Goal: Information Seeking & Learning: Find specific fact

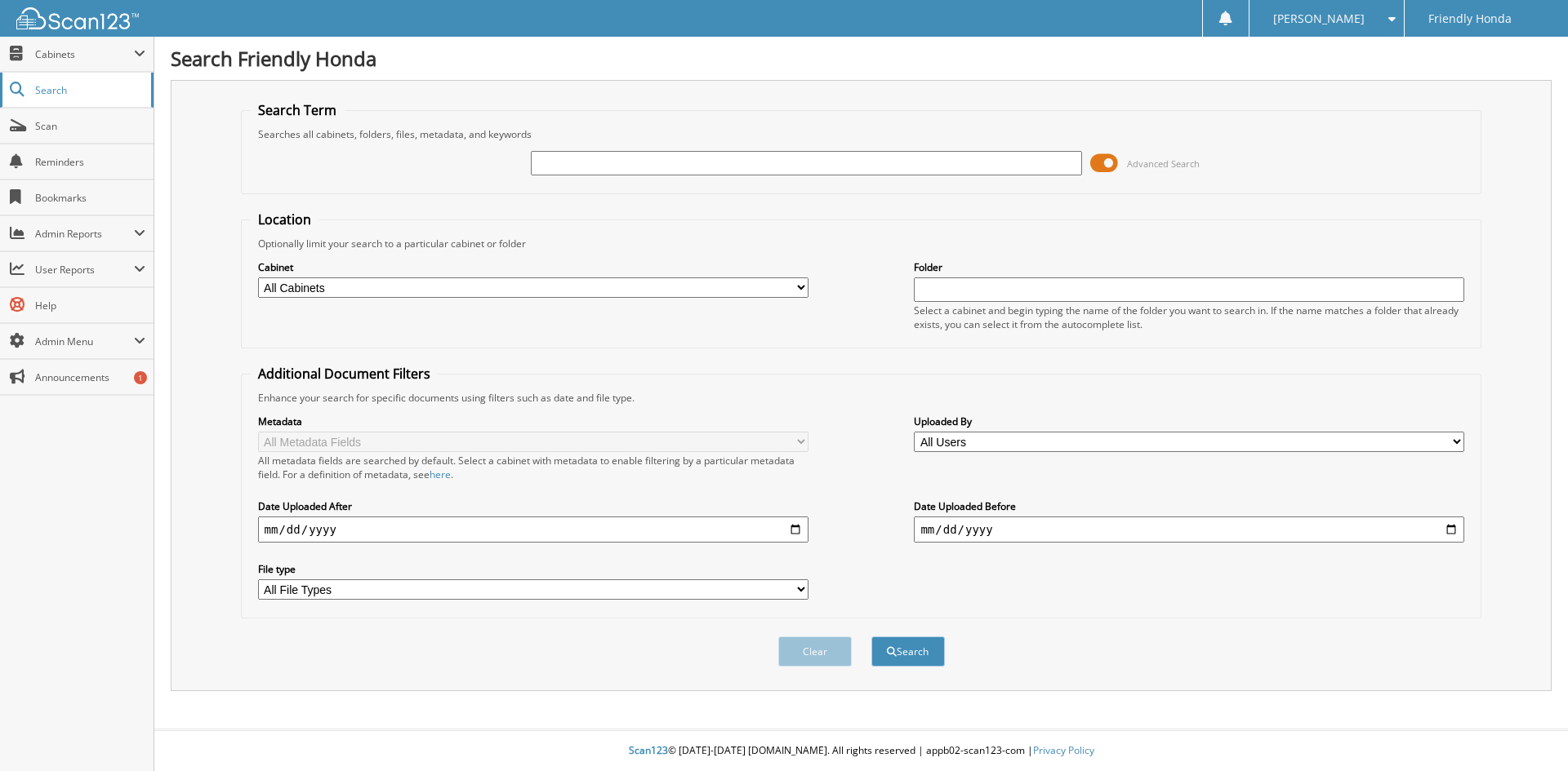
click at [84, 89] on span "Search" at bounding box center [88, 90] width 108 height 14
click at [699, 168] on input "text" at bounding box center [805, 164] width 550 height 24
type input "241472A"
click at [871, 637] on button "Search" at bounding box center [908, 652] width 73 height 30
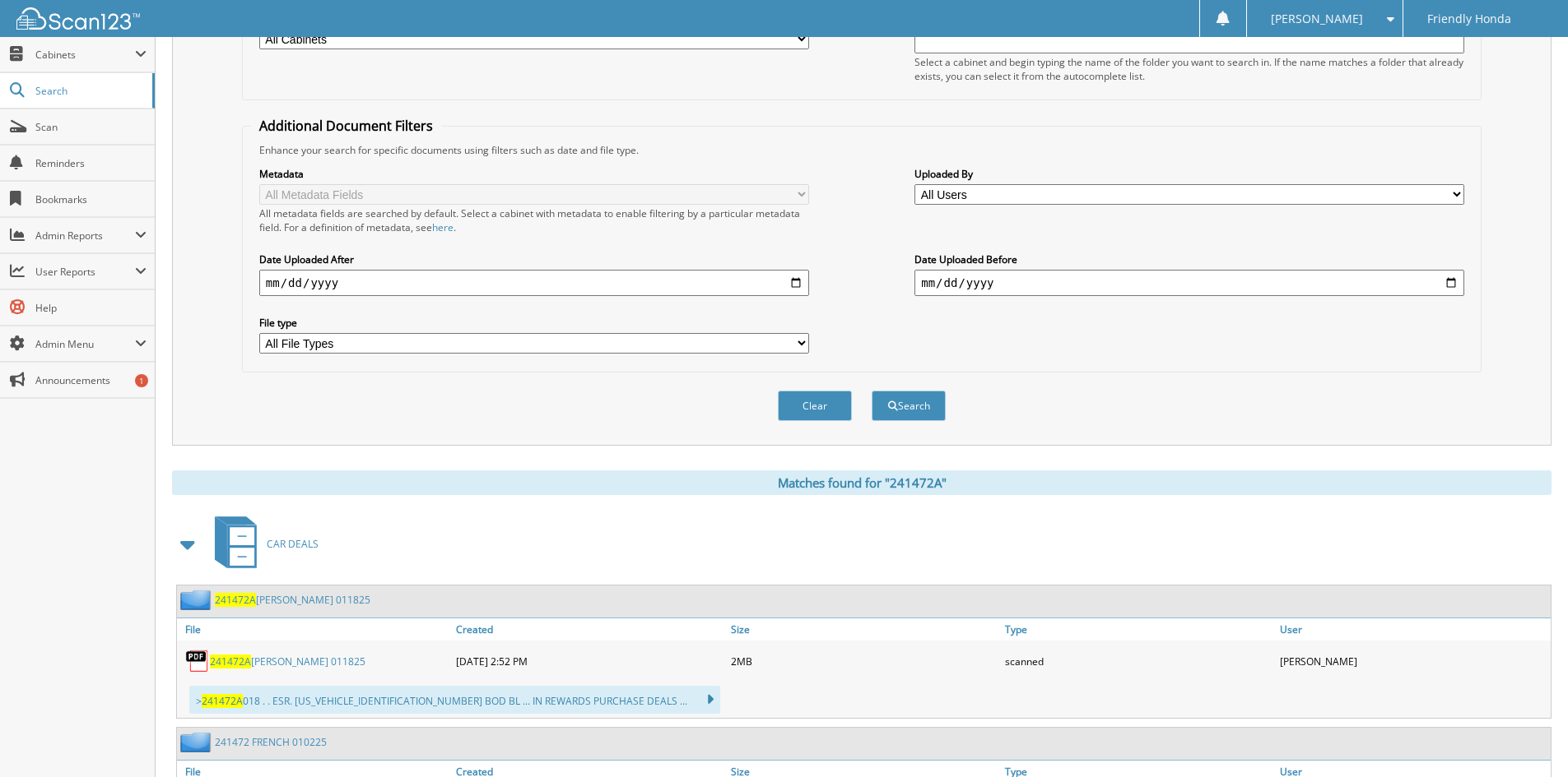
scroll to position [329, 0]
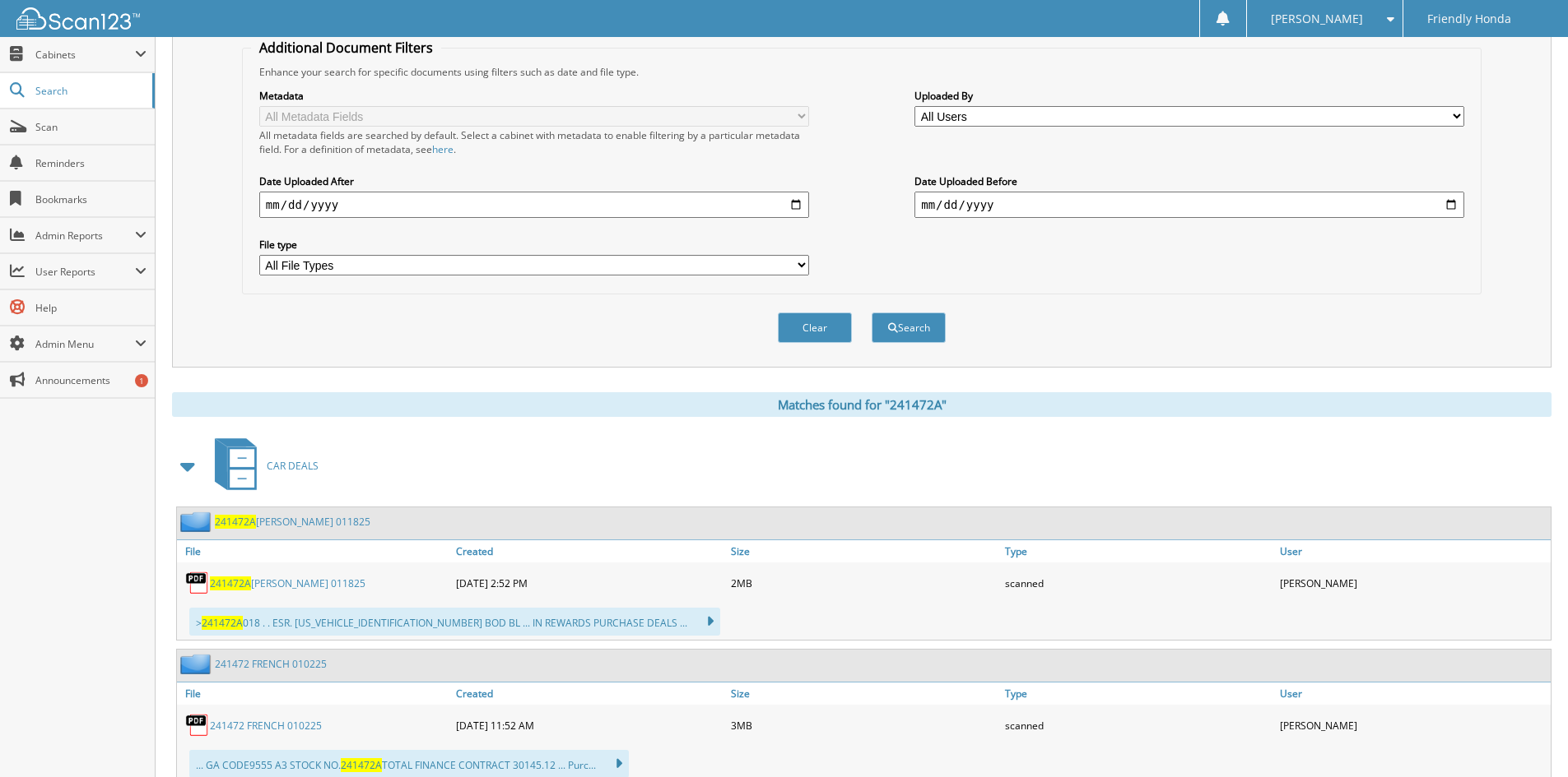
click at [283, 519] on link "241472A KANTOR 011825" at bounding box center [293, 521] width 155 height 14
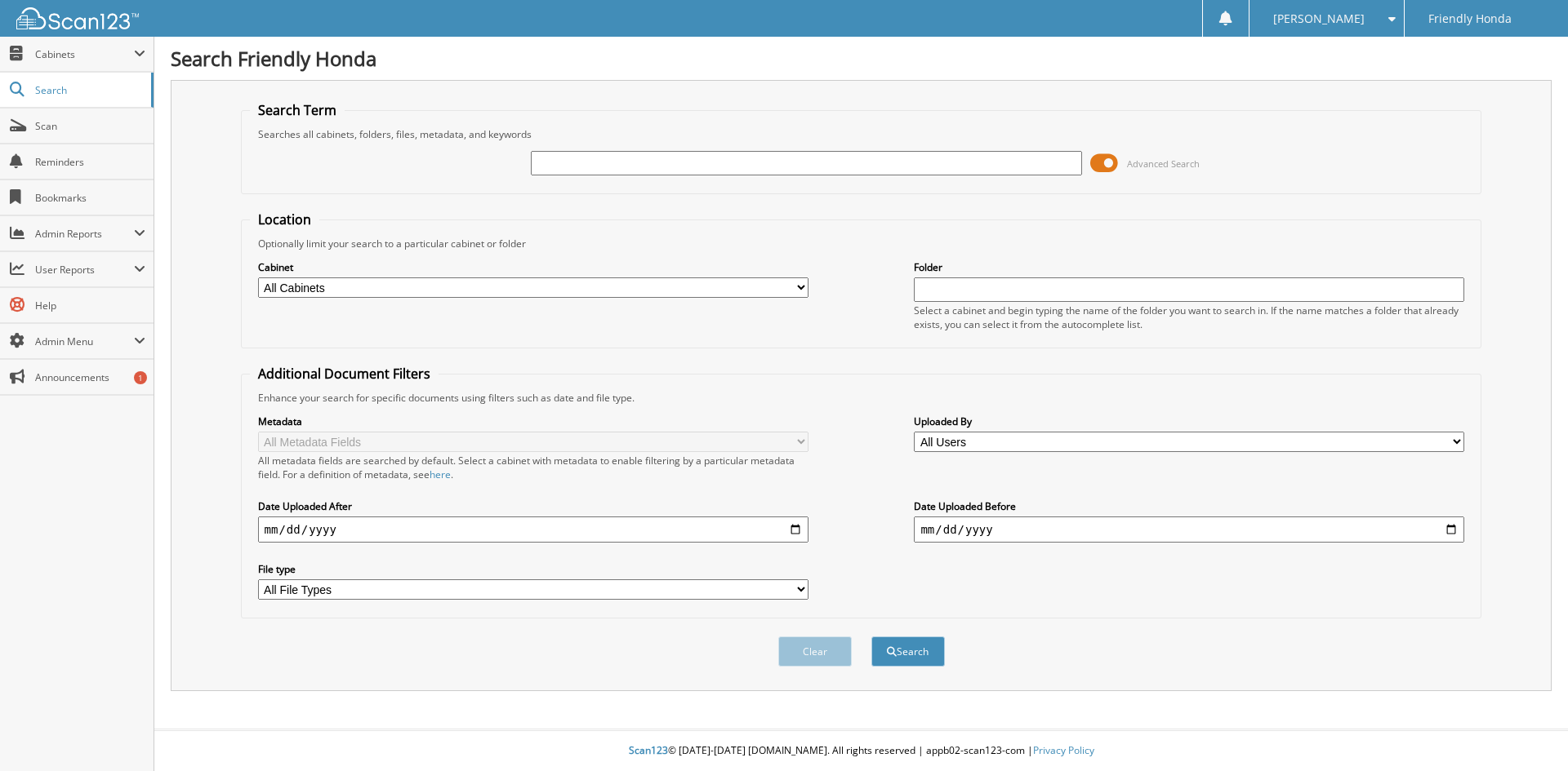
click at [689, 166] on input "text" at bounding box center [805, 164] width 550 height 24
type input "250944"
click at [871, 637] on button "Search" at bounding box center [908, 652] width 73 height 30
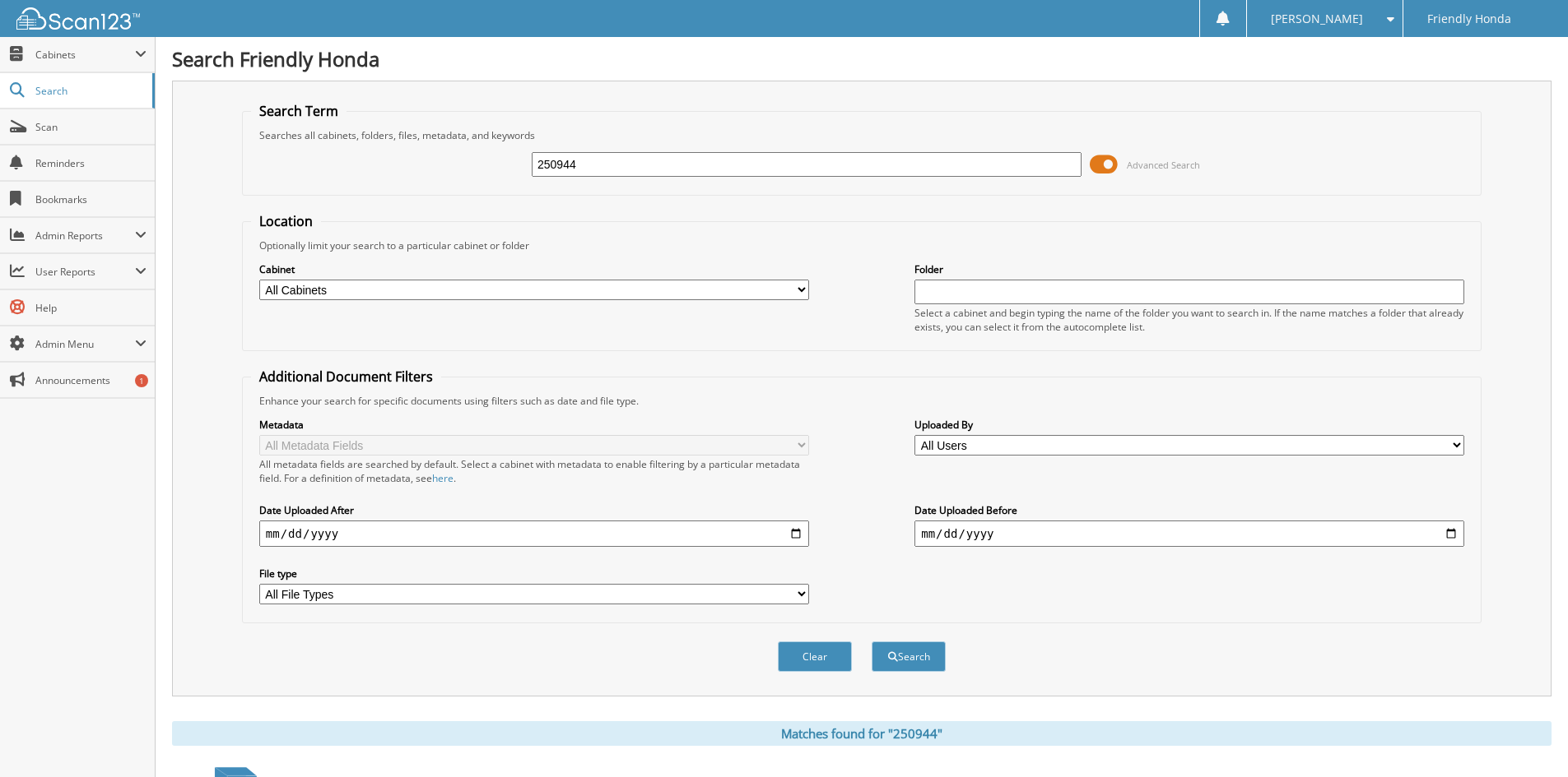
scroll to position [329, 0]
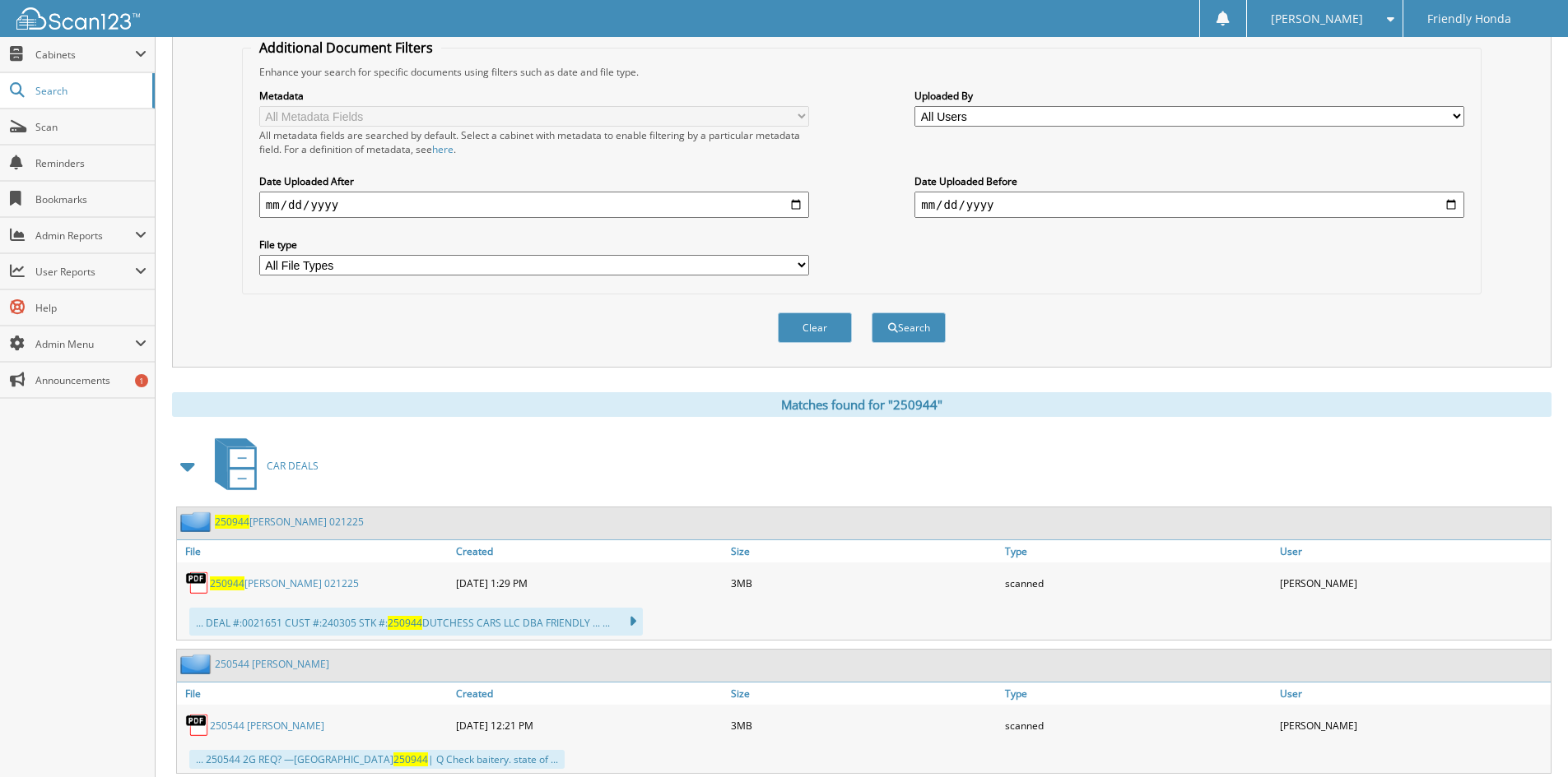
click at [298, 465] on span "CAR DEALS" at bounding box center [292, 465] width 52 height 14
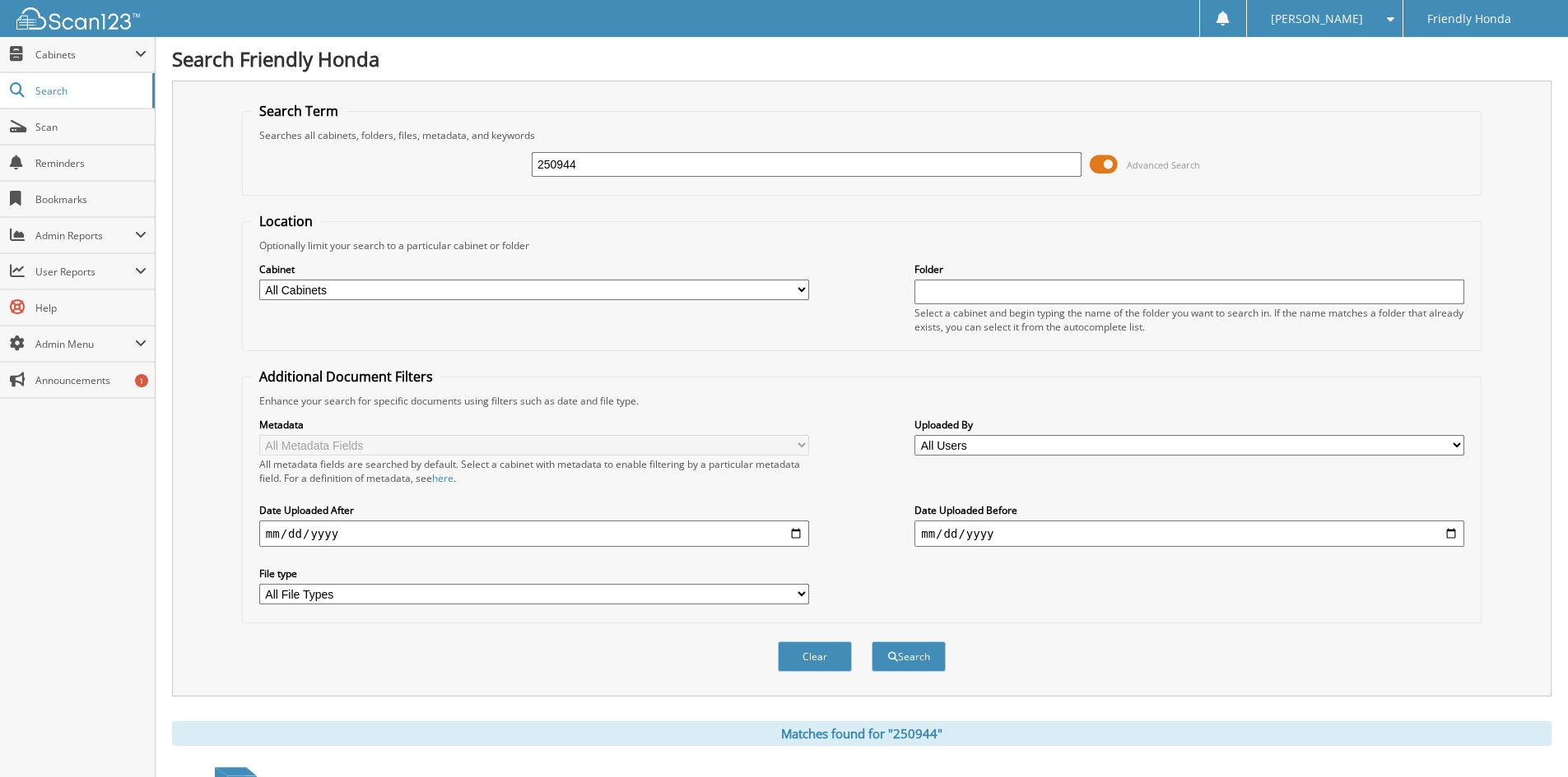
click at [1013, 163] on input "250944" at bounding box center [807, 165] width 550 height 25
click at [871, 641] on button "Search" at bounding box center [908, 657] width 74 height 30
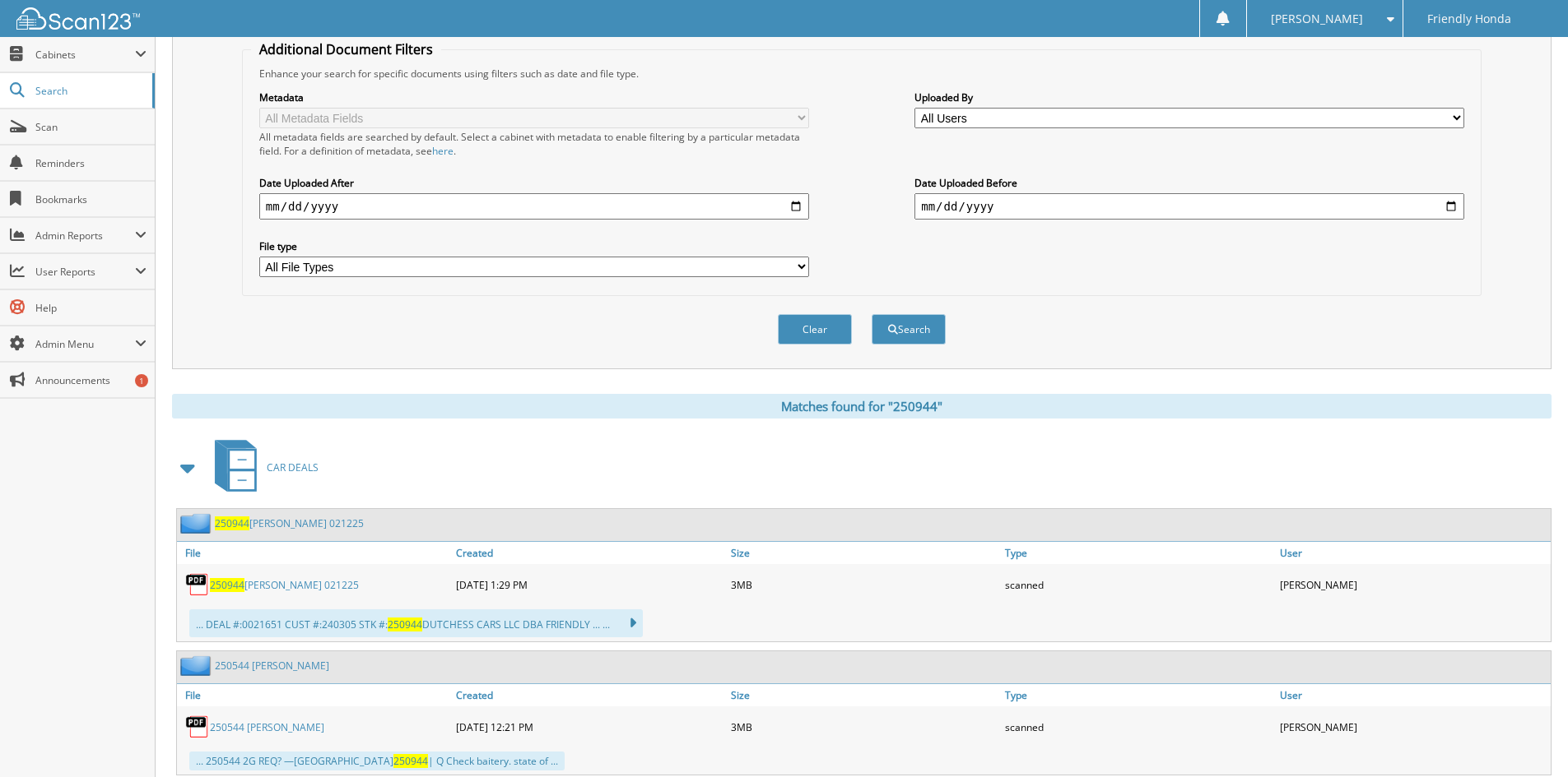
scroll to position [329, 0]
click at [264, 586] on link "250944 VITULLI 021225" at bounding box center [283, 583] width 149 height 14
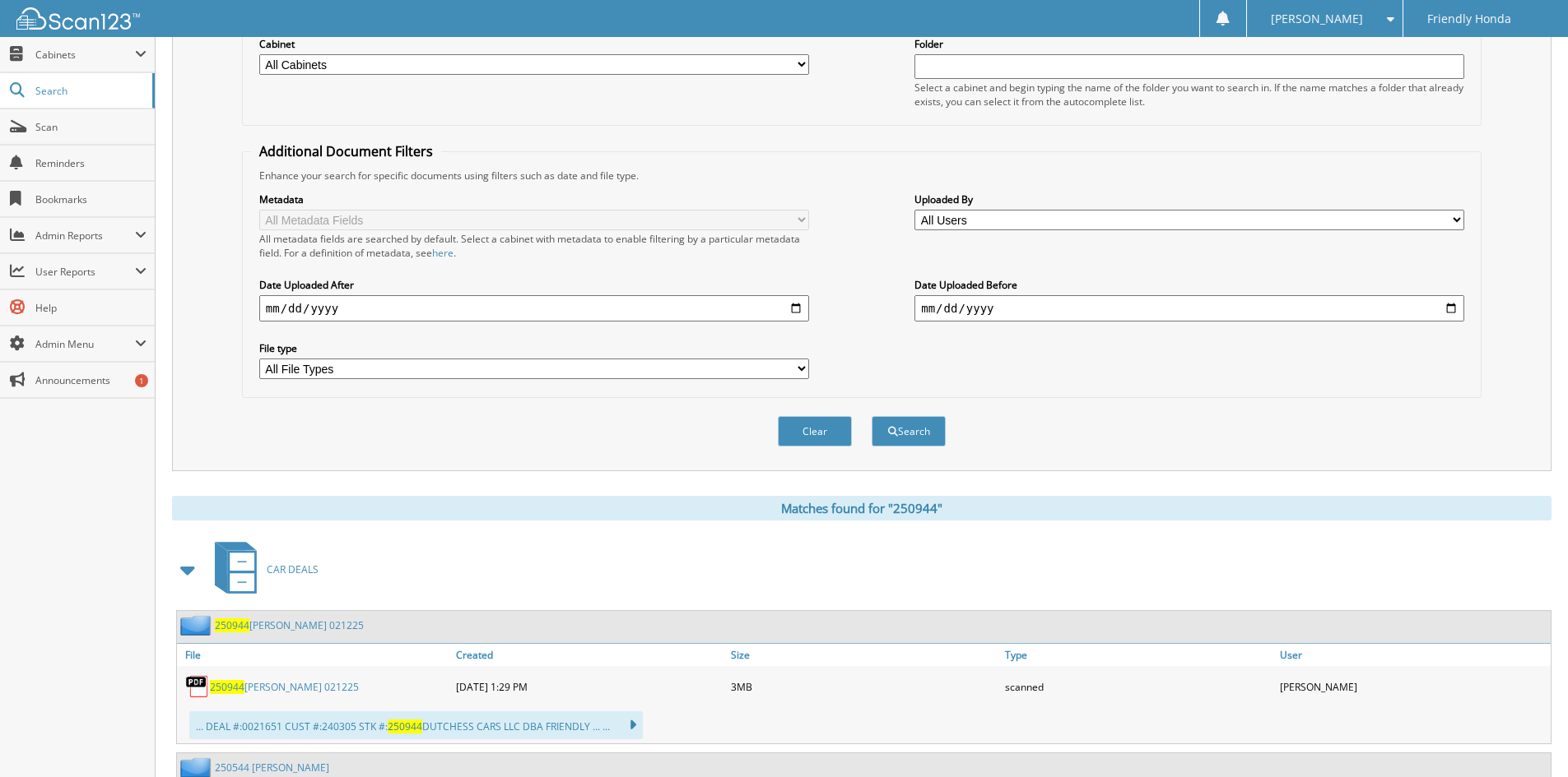
scroll to position [0, 0]
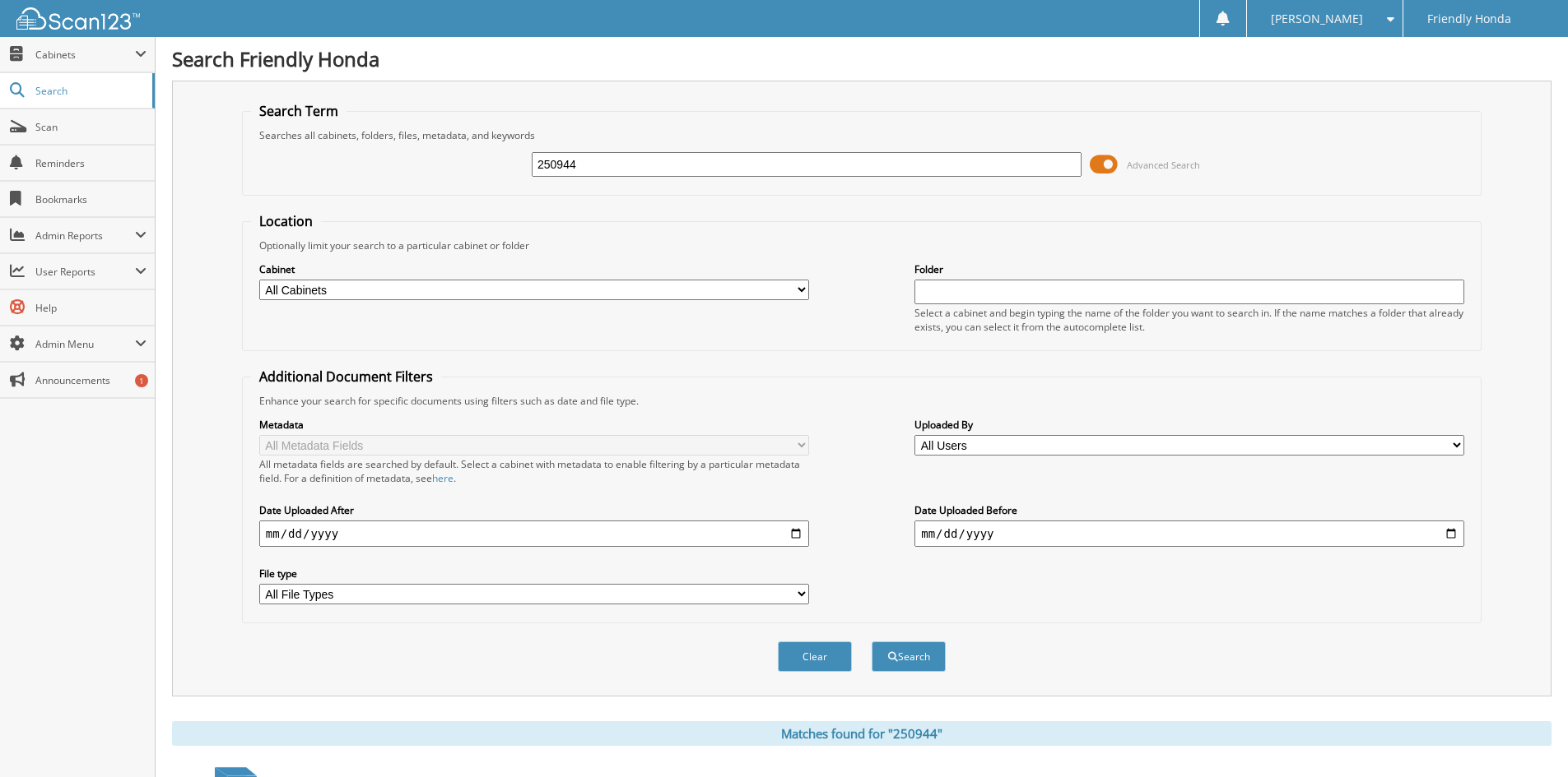
drag, startPoint x: 645, startPoint y: 164, endPoint x: 419, endPoint y: 161, distance: 226.0
click at [425, 166] on div "250944 Advanced Search" at bounding box center [862, 164] width 1221 height 45
type input "250884"
click at [871, 641] on button "Search" at bounding box center [908, 657] width 74 height 30
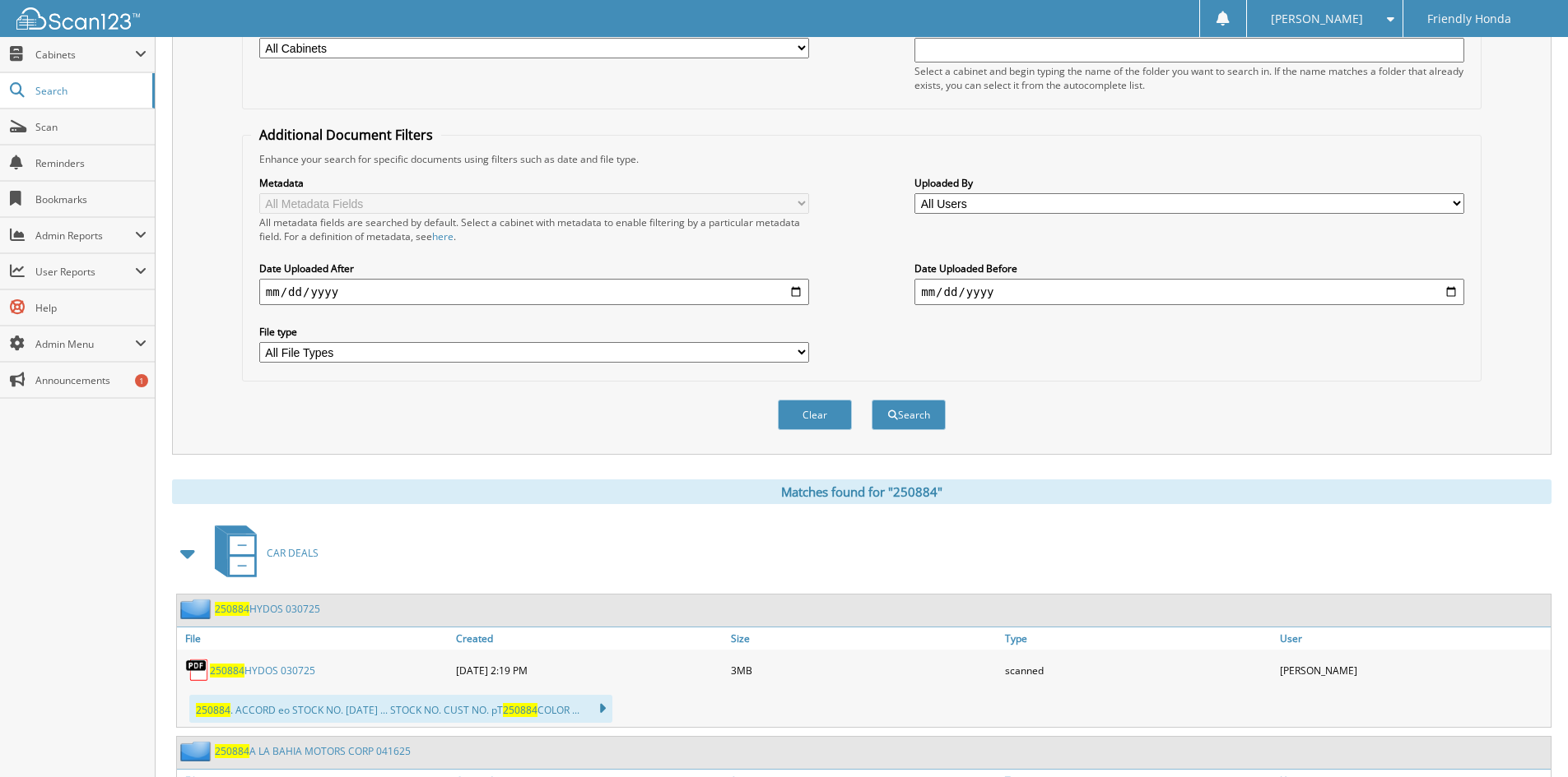
scroll to position [246, 0]
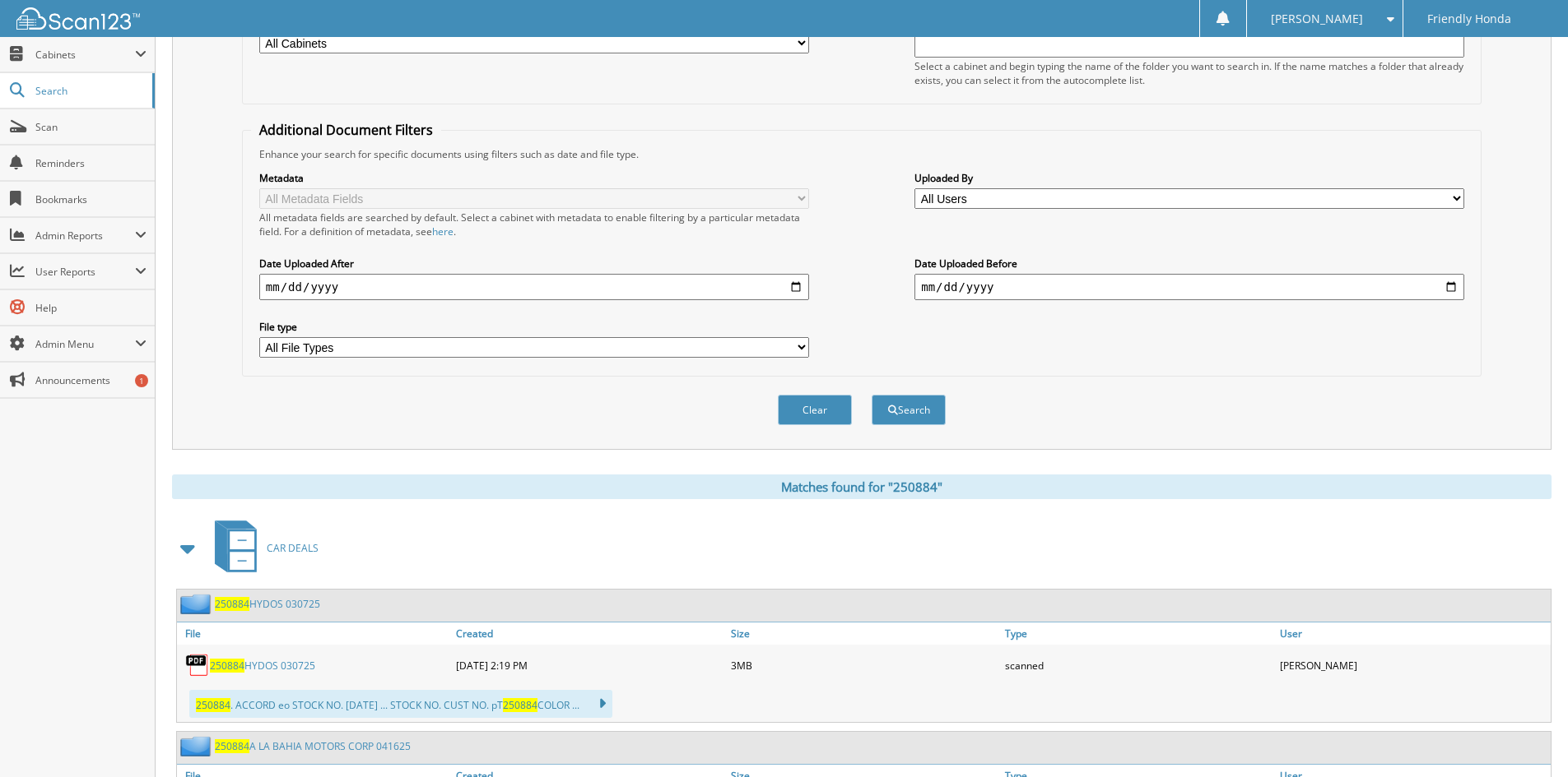
click at [300, 666] on link "250884 HYDOS 030725" at bounding box center [262, 665] width 105 height 14
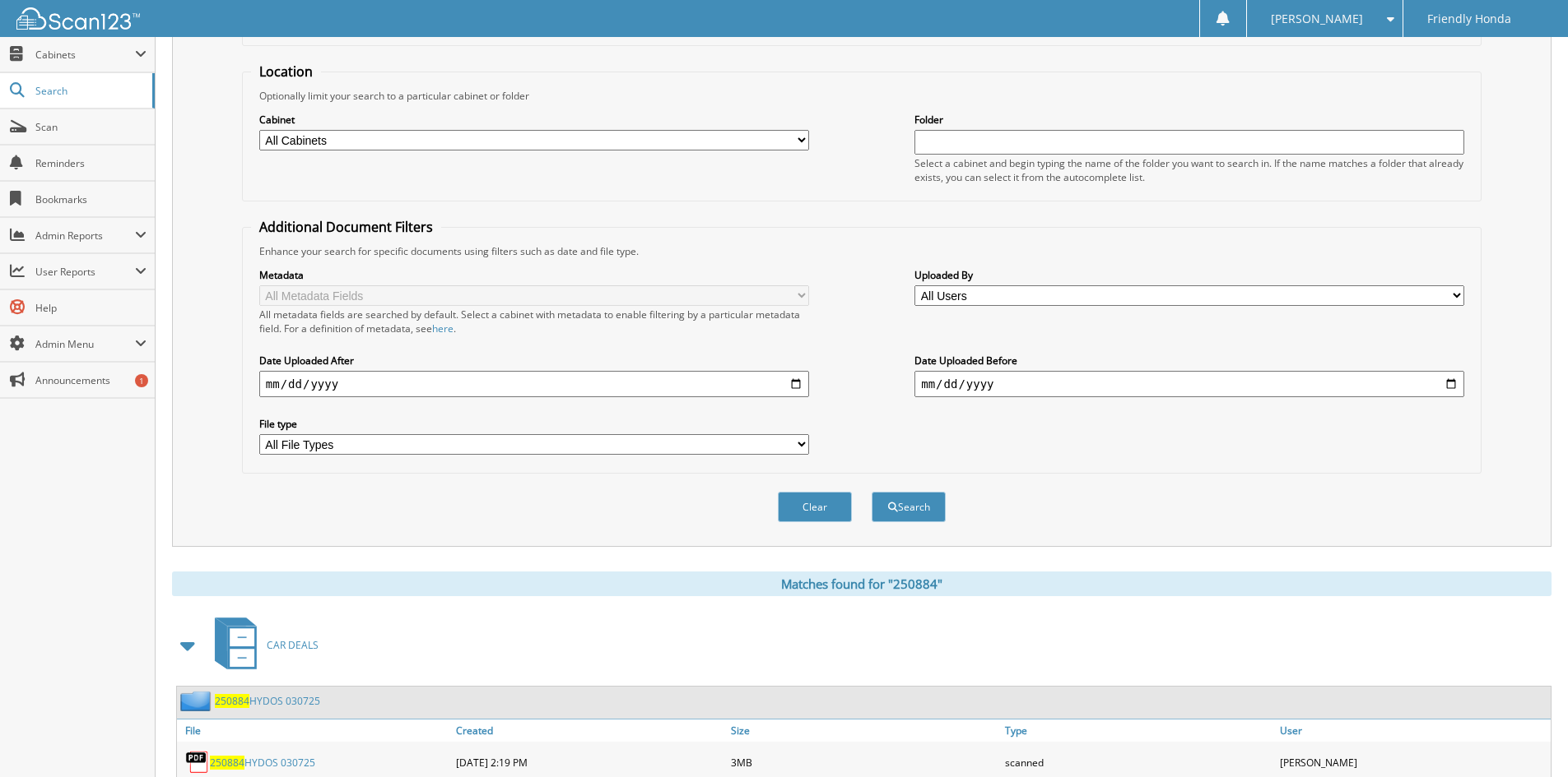
scroll to position [0, 0]
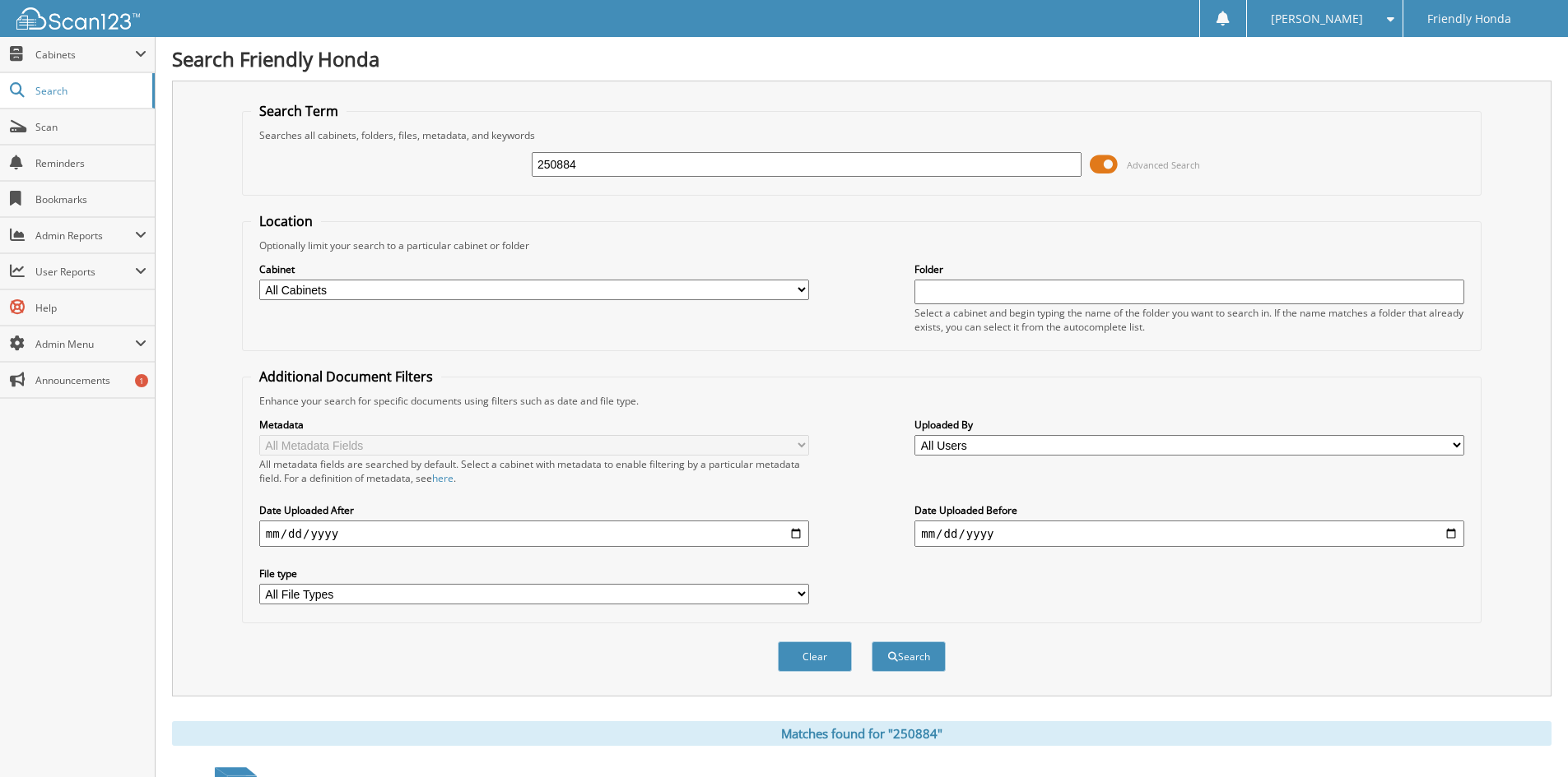
drag, startPoint x: 627, startPoint y: 159, endPoint x: 434, endPoint y: 153, distance: 193.1
click at [434, 154] on div "250884 Advanced Search" at bounding box center [862, 164] width 1221 height 45
type input "260006"
click at [871, 641] on button "Search" at bounding box center [908, 657] width 74 height 30
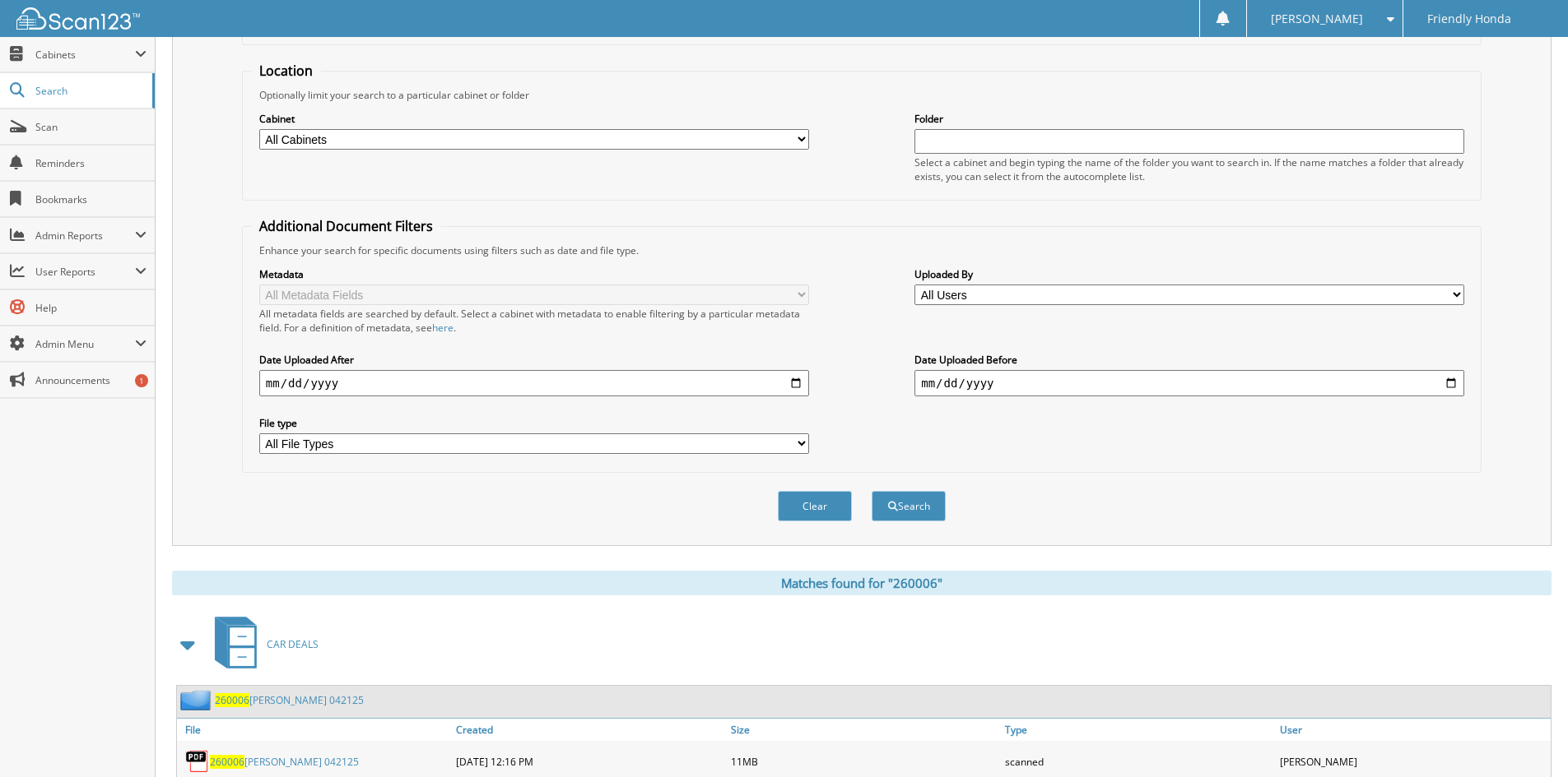
scroll to position [329, 0]
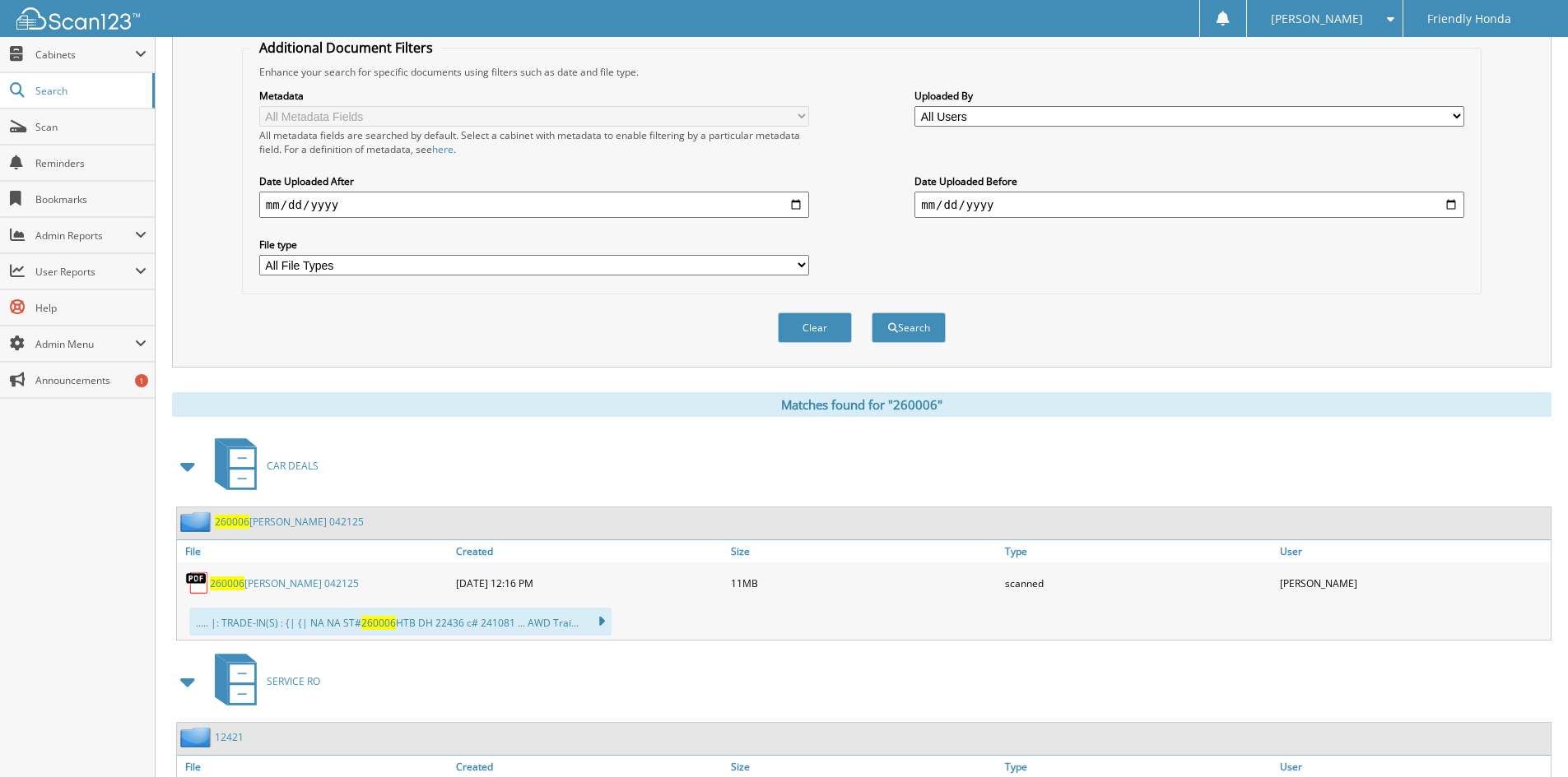
click at [318, 582] on link "260006 MCINTYRE 042125" at bounding box center [283, 583] width 149 height 14
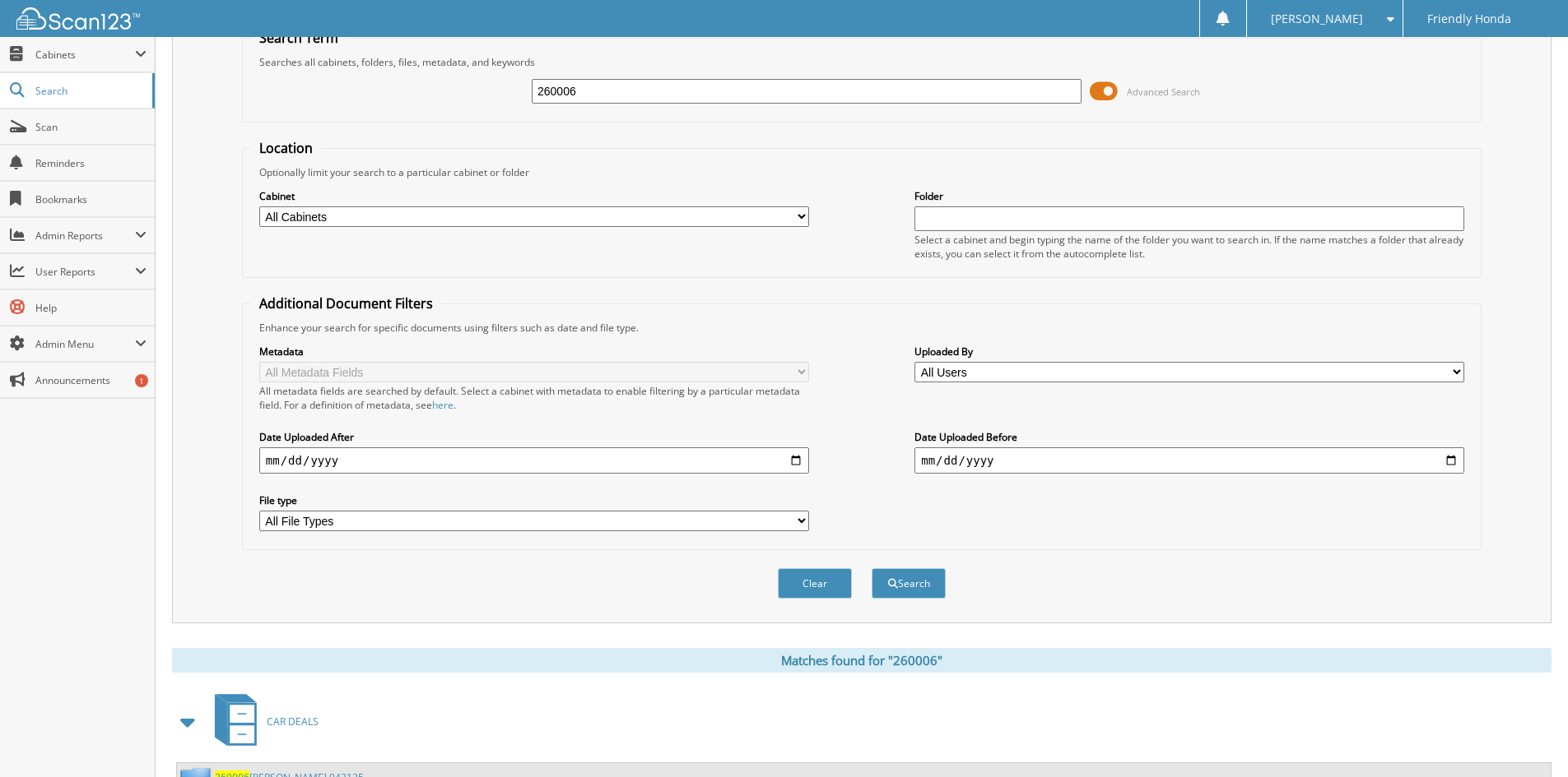
scroll to position [0, 0]
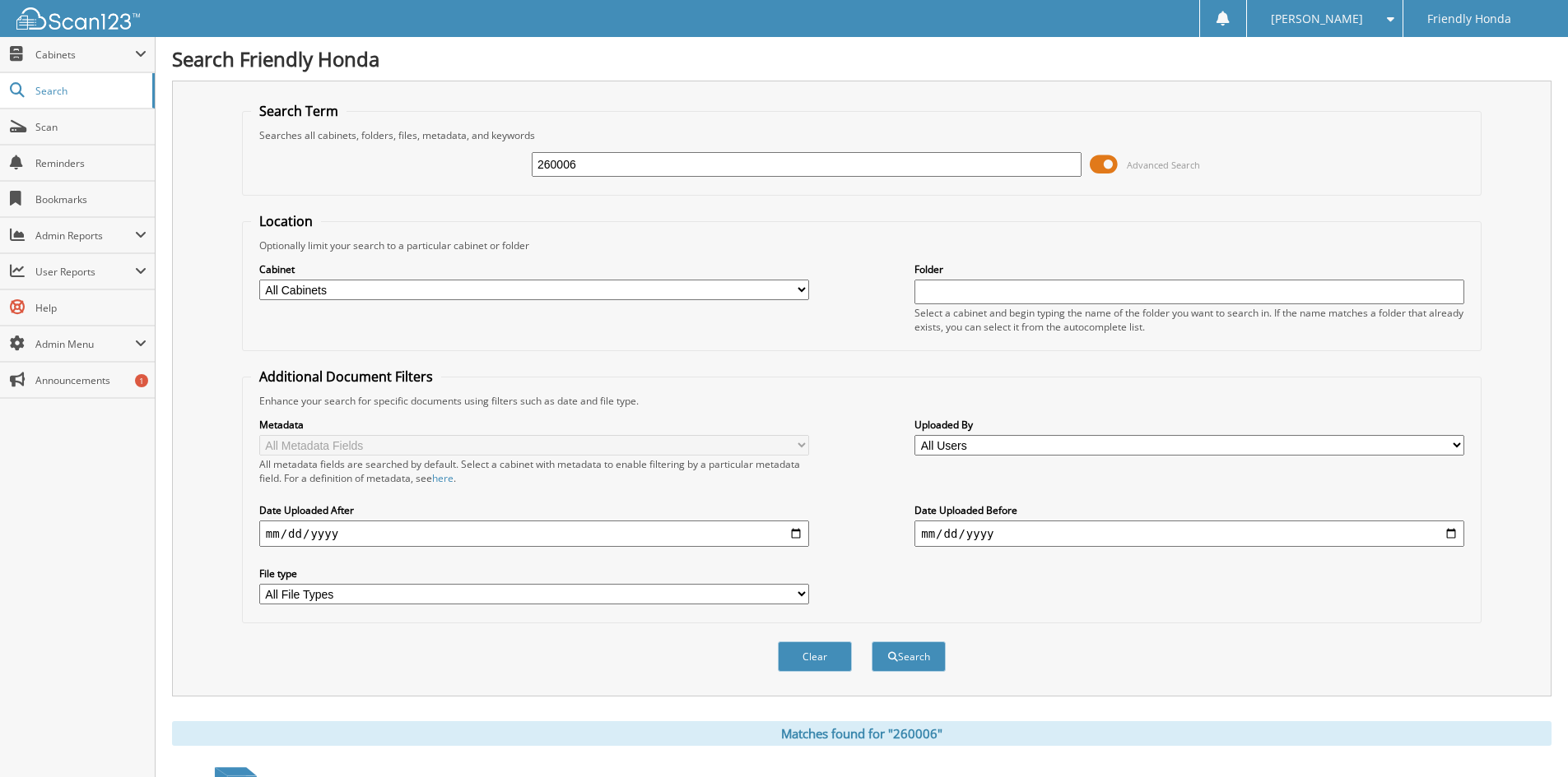
drag, startPoint x: 692, startPoint y: 168, endPoint x: 411, endPoint y: 149, distance: 281.6
click at [417, 160] on div "260006 Advanced Search" at bounding box center [862, 164] width 1221 height 45
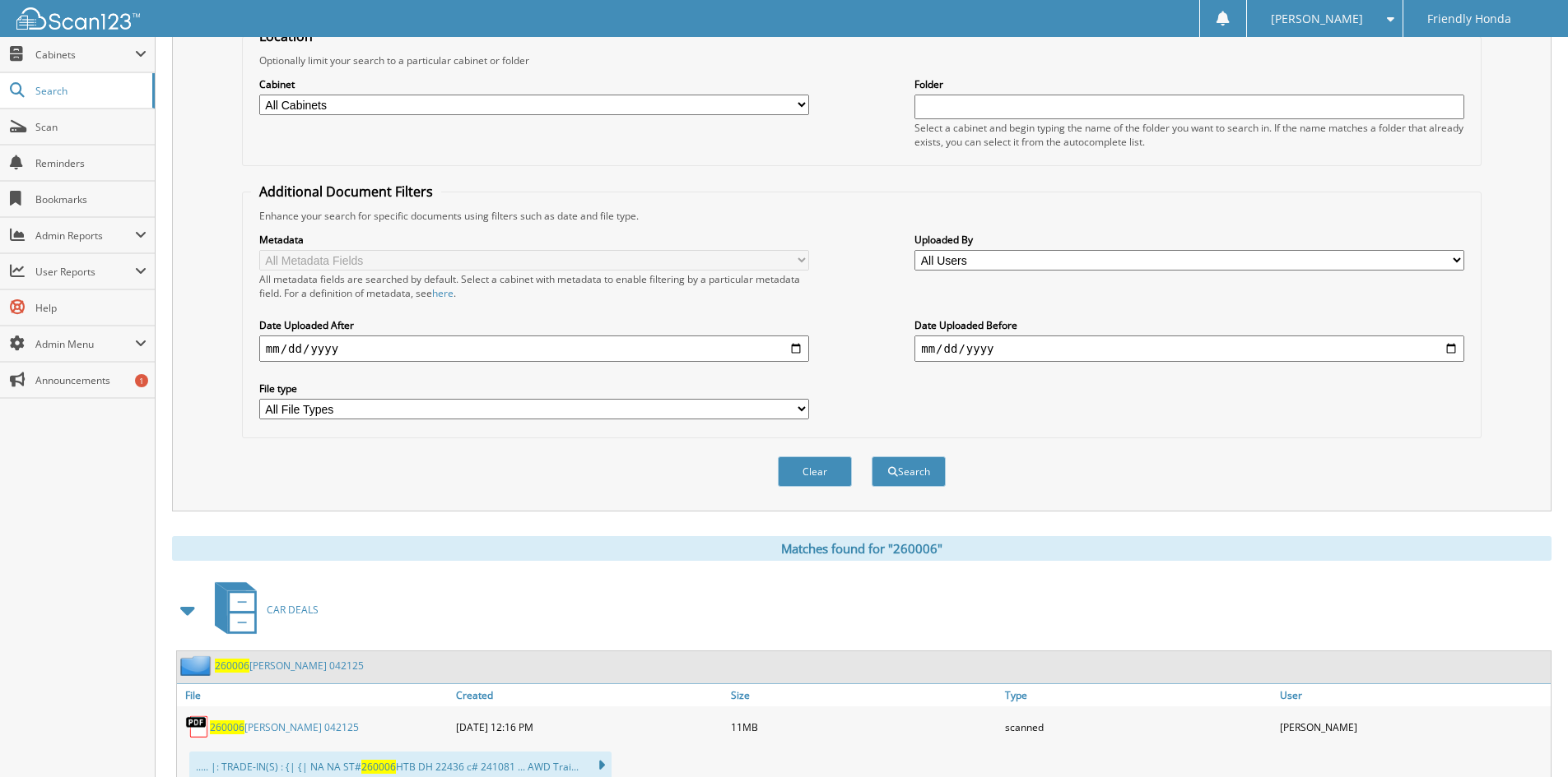
scroll to position [246, 0]
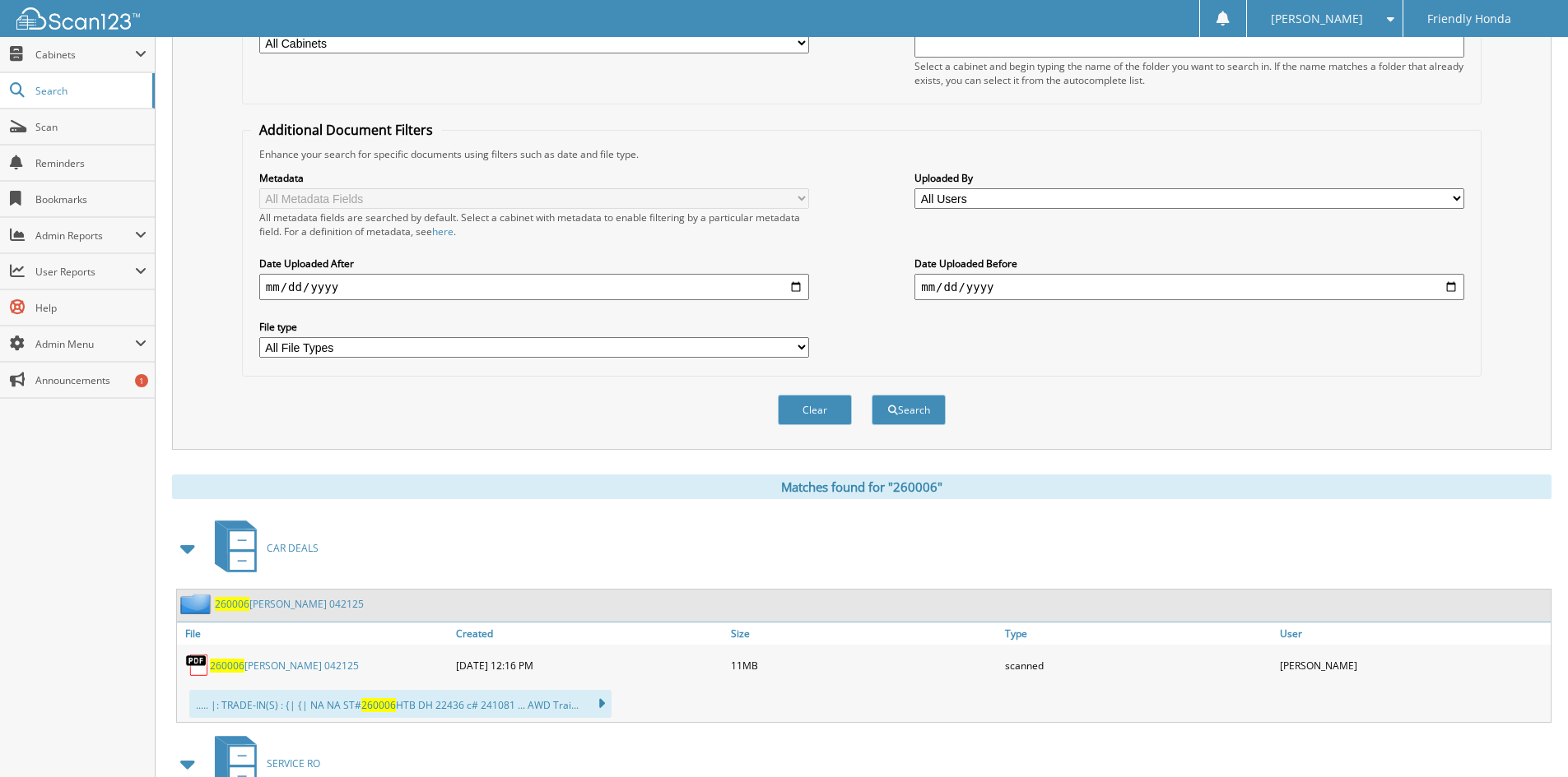
click at [271, 664] on link "260006 MCINTYRE 042125" at bounding box center [283, 665] width 149 height 14
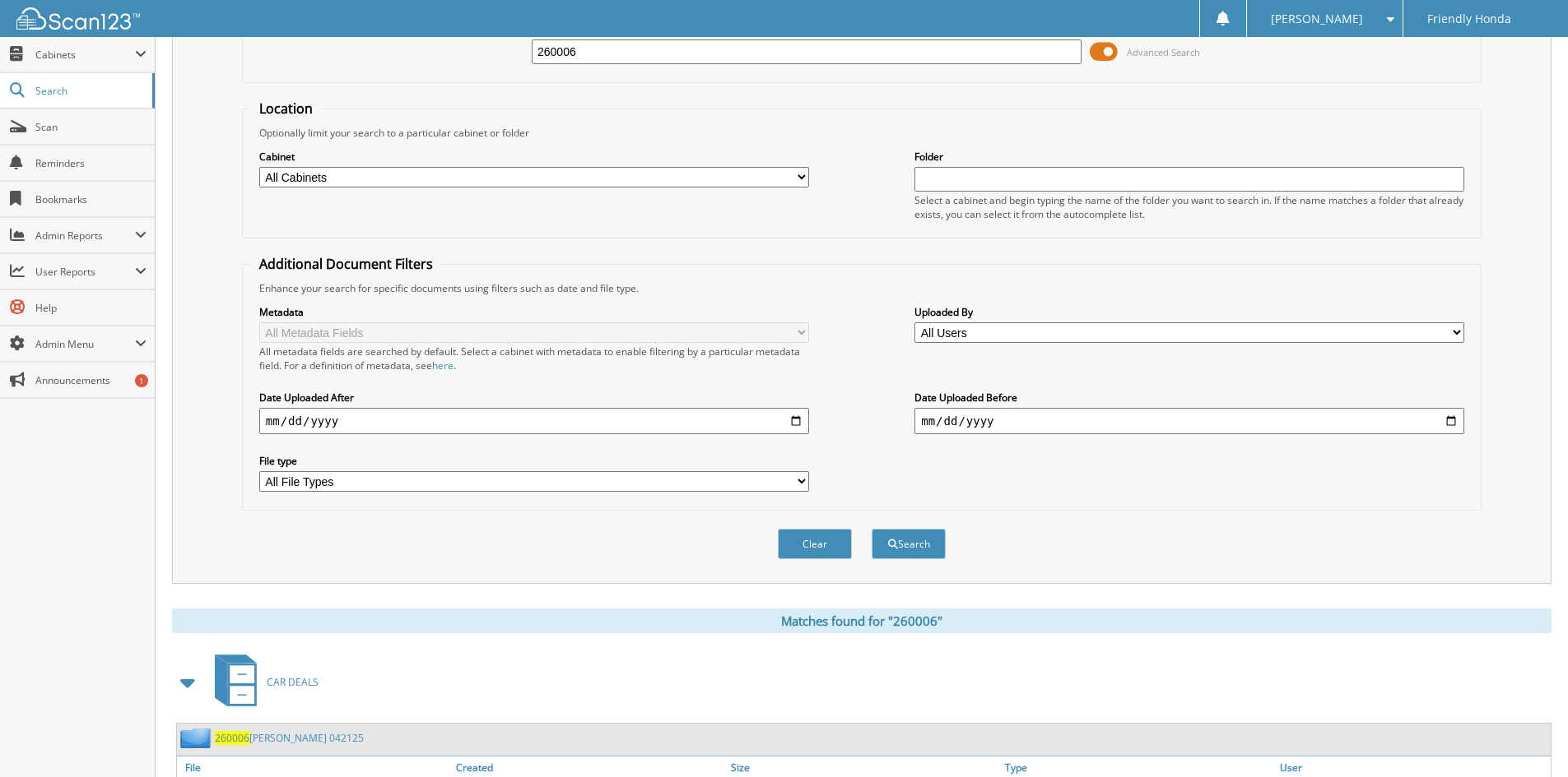
scroll to position [0, 0]
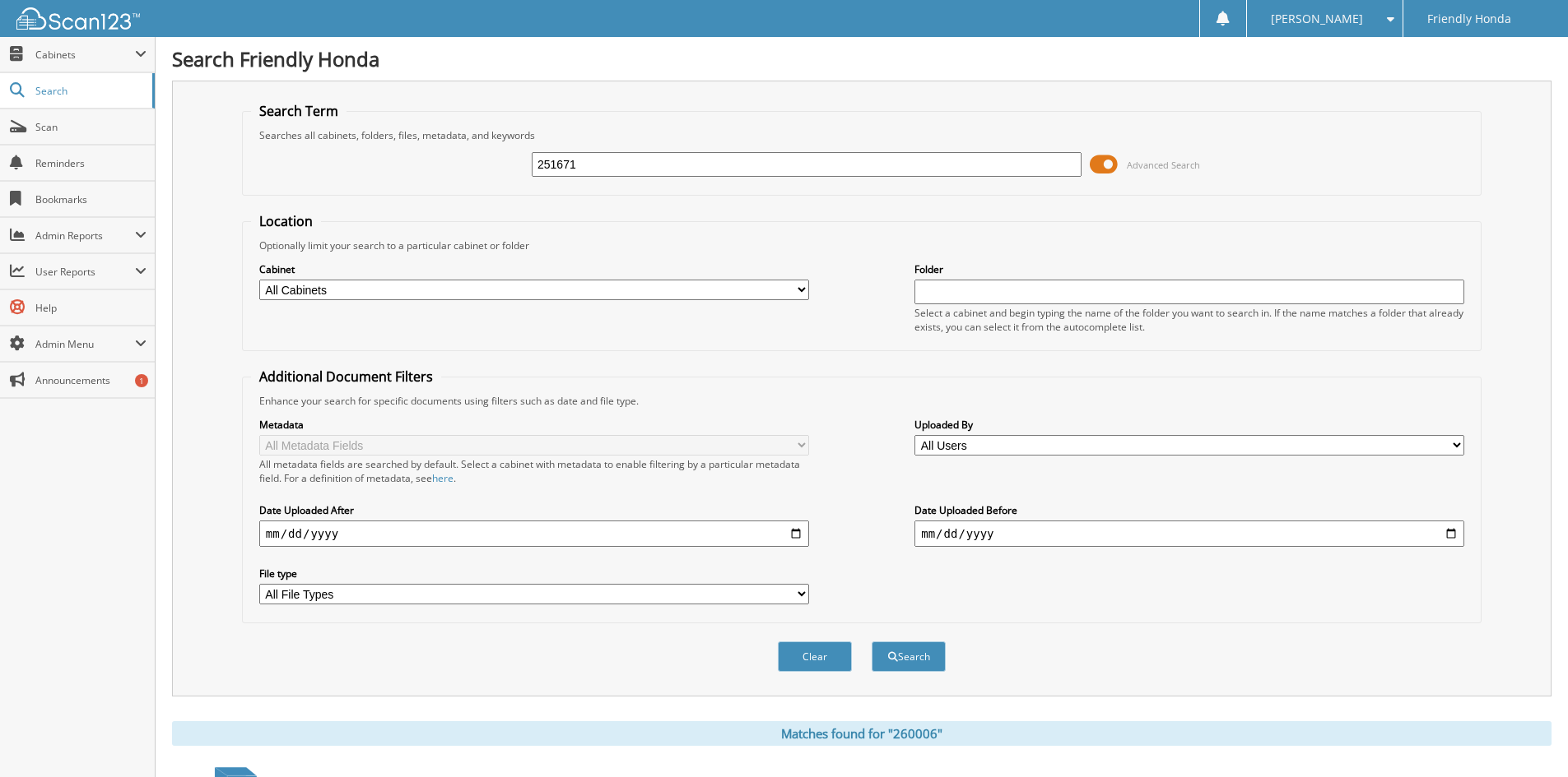
type input "251671"
click at [871, 641] on button "Search" at bounding box center [908, 657] width 74 height 30
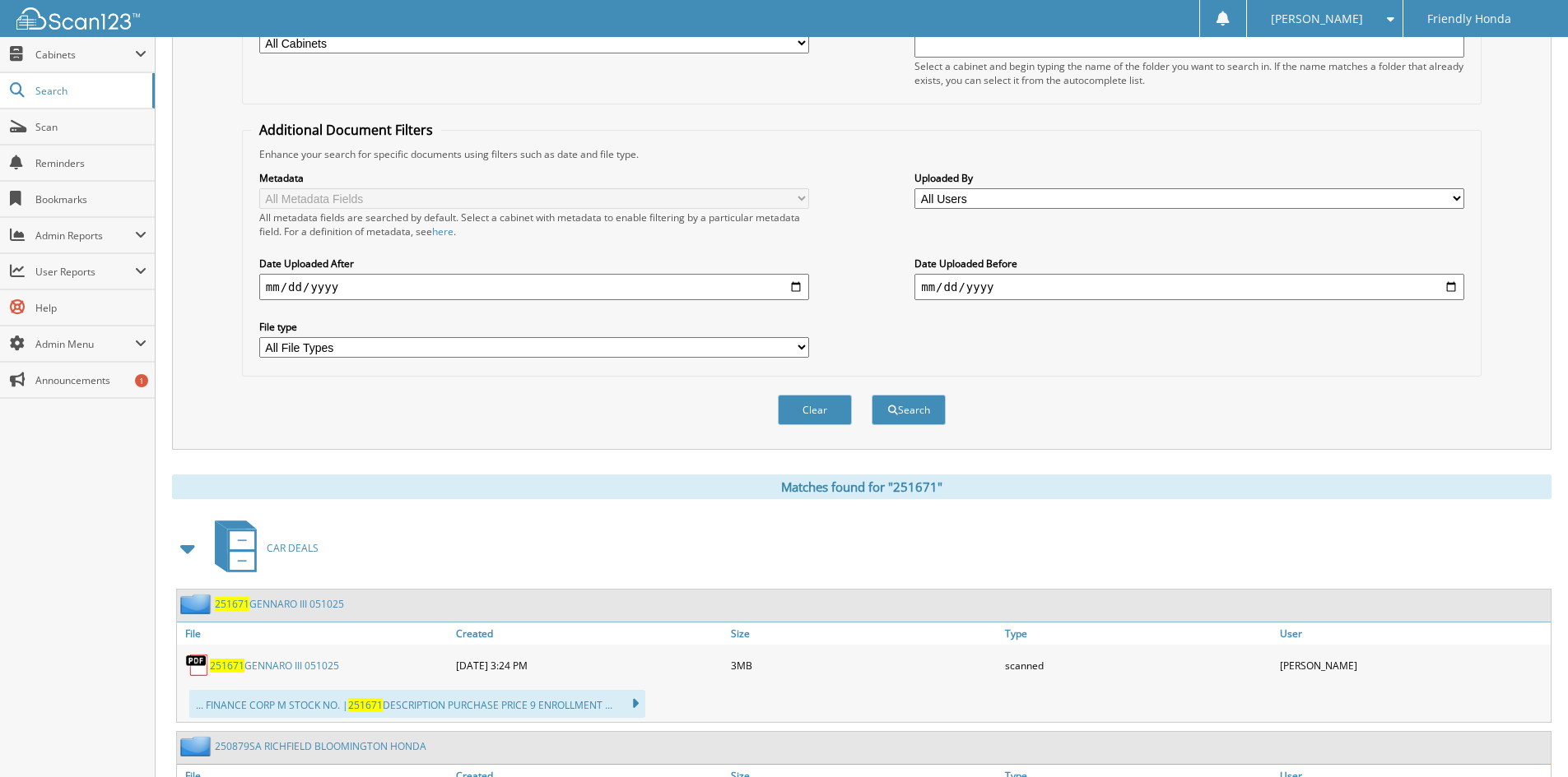
scroll to position [329, 0]
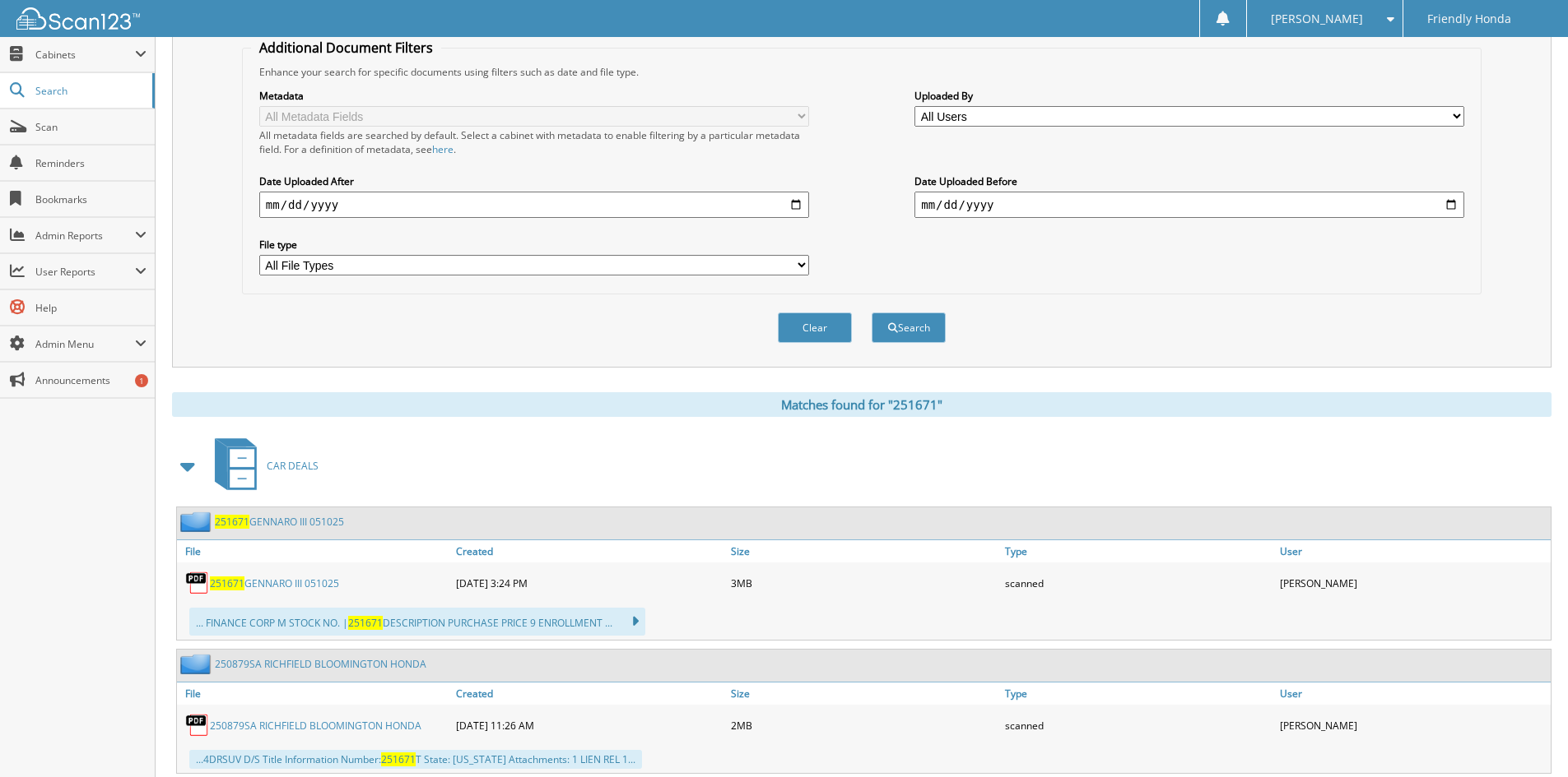
click at [317, 585] on link "251671 GENNARO III 051025" at bounding box center [274, 583] width 129 height 14
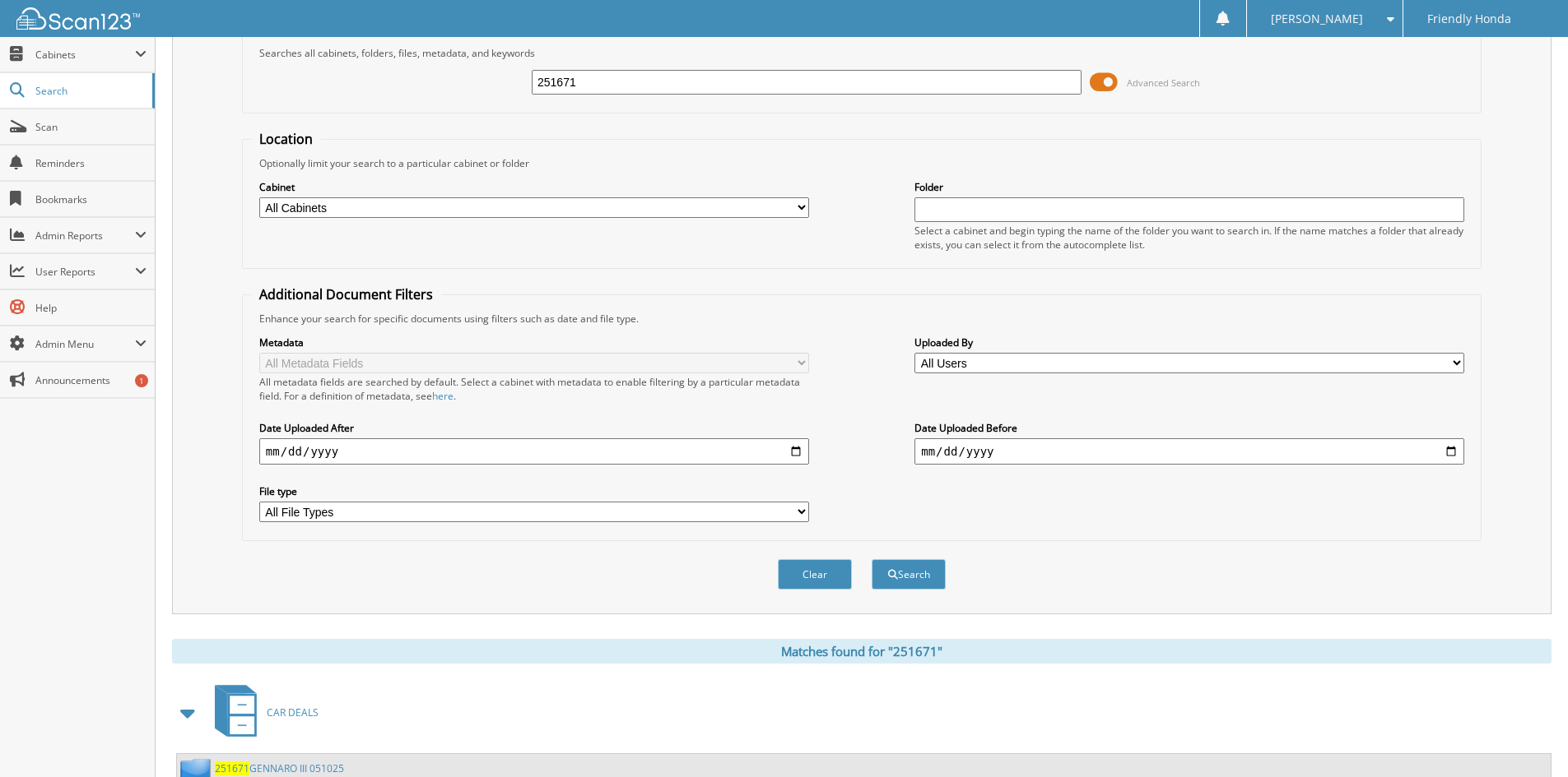
drag, startPoint x: 633, startPoint y: 82, endPoint x: 400, endPoint y: 84, distance: 233.0
click at [406, 86] on div "251671 Advanced Search" at bounding box center [862, 81] width 1221 height 45
type input "251708"
click at [871, 559] on button "Search" at bounding box center [908, 574] width 74 height 30
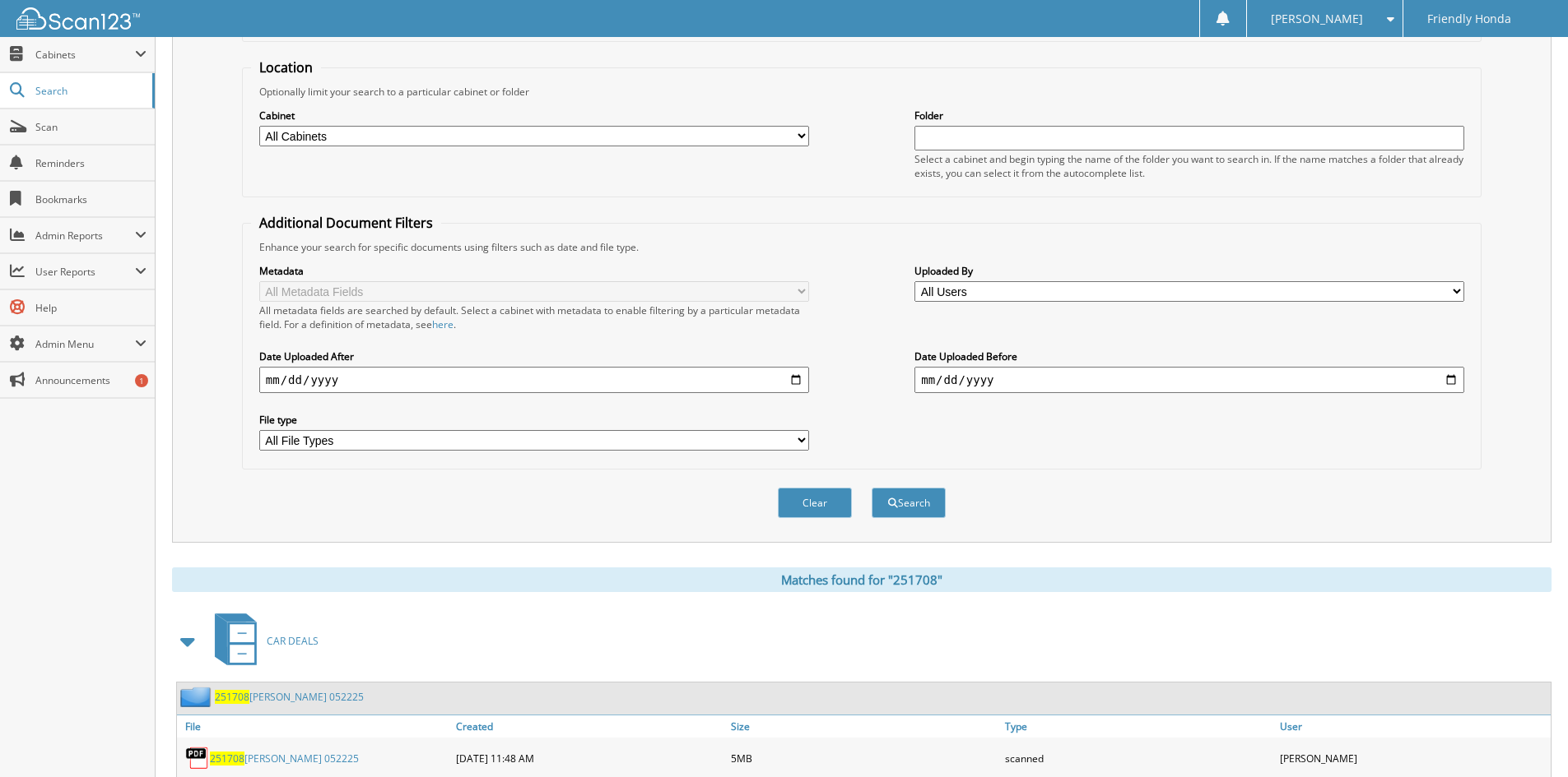
scroll to position [329, 0]
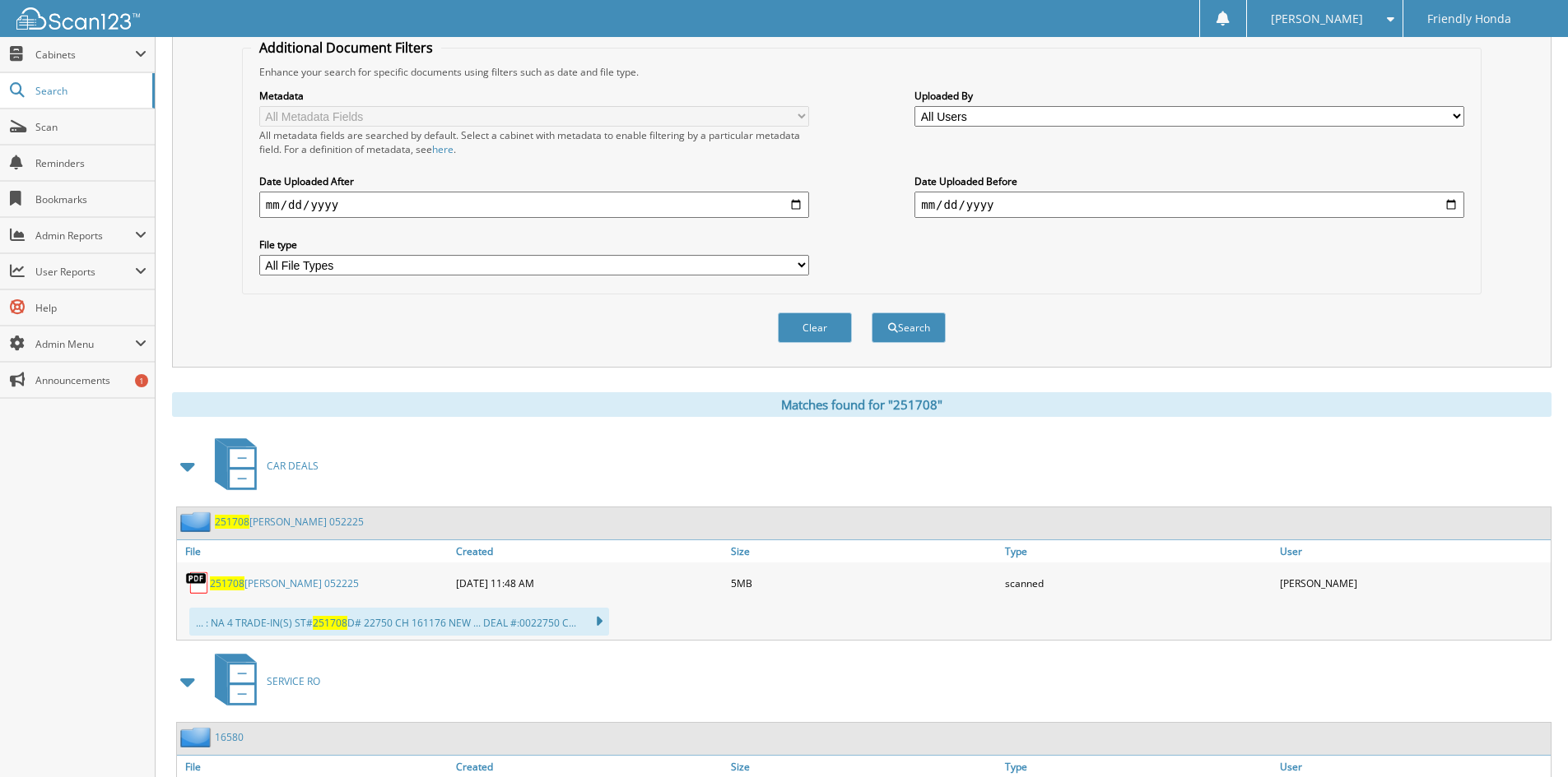
click at [270, 586] on link "251708 PALMER 052225" at bounding box center [283, 583] width 149 height 14
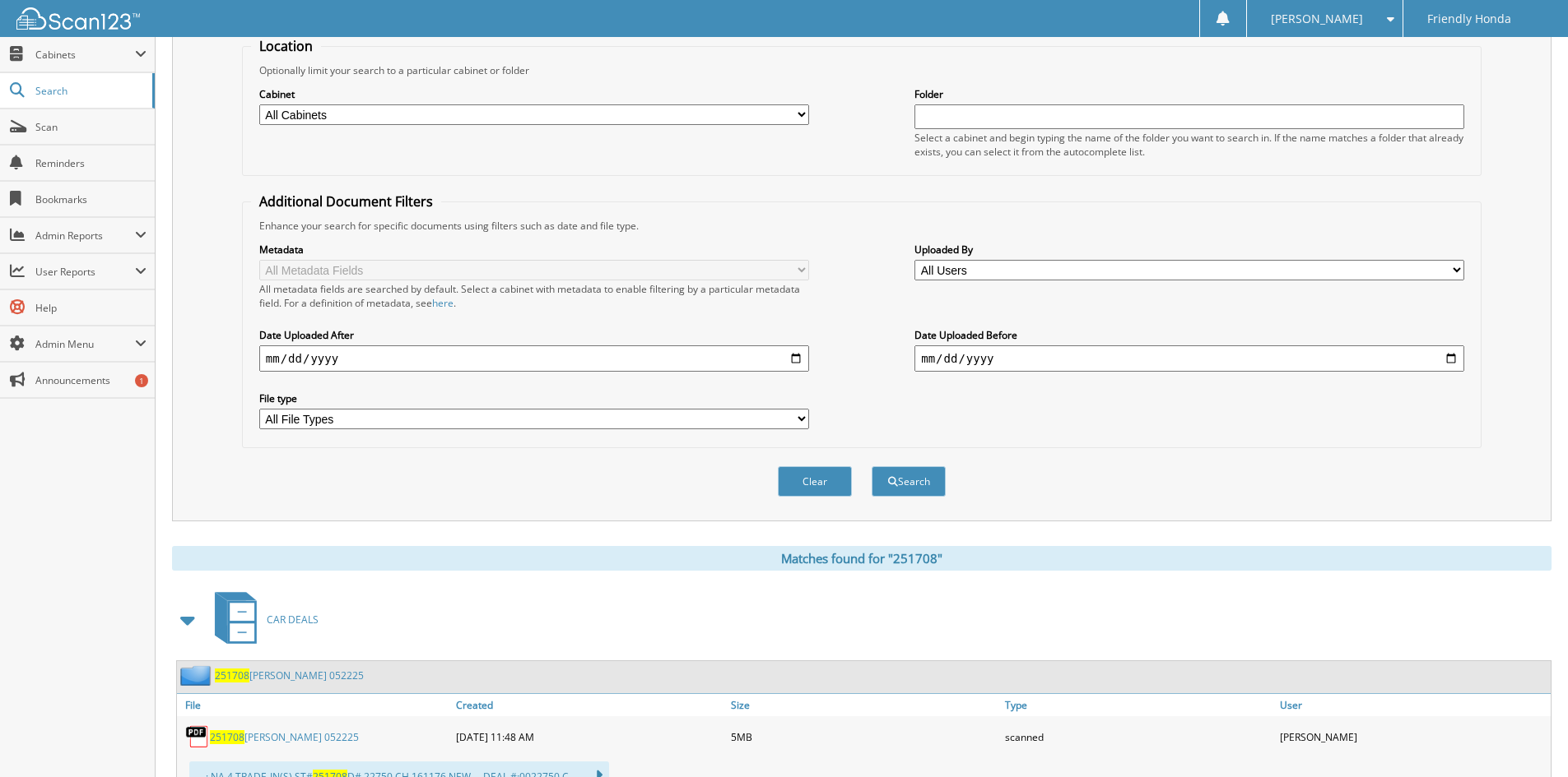
scroll to position [0, 0]
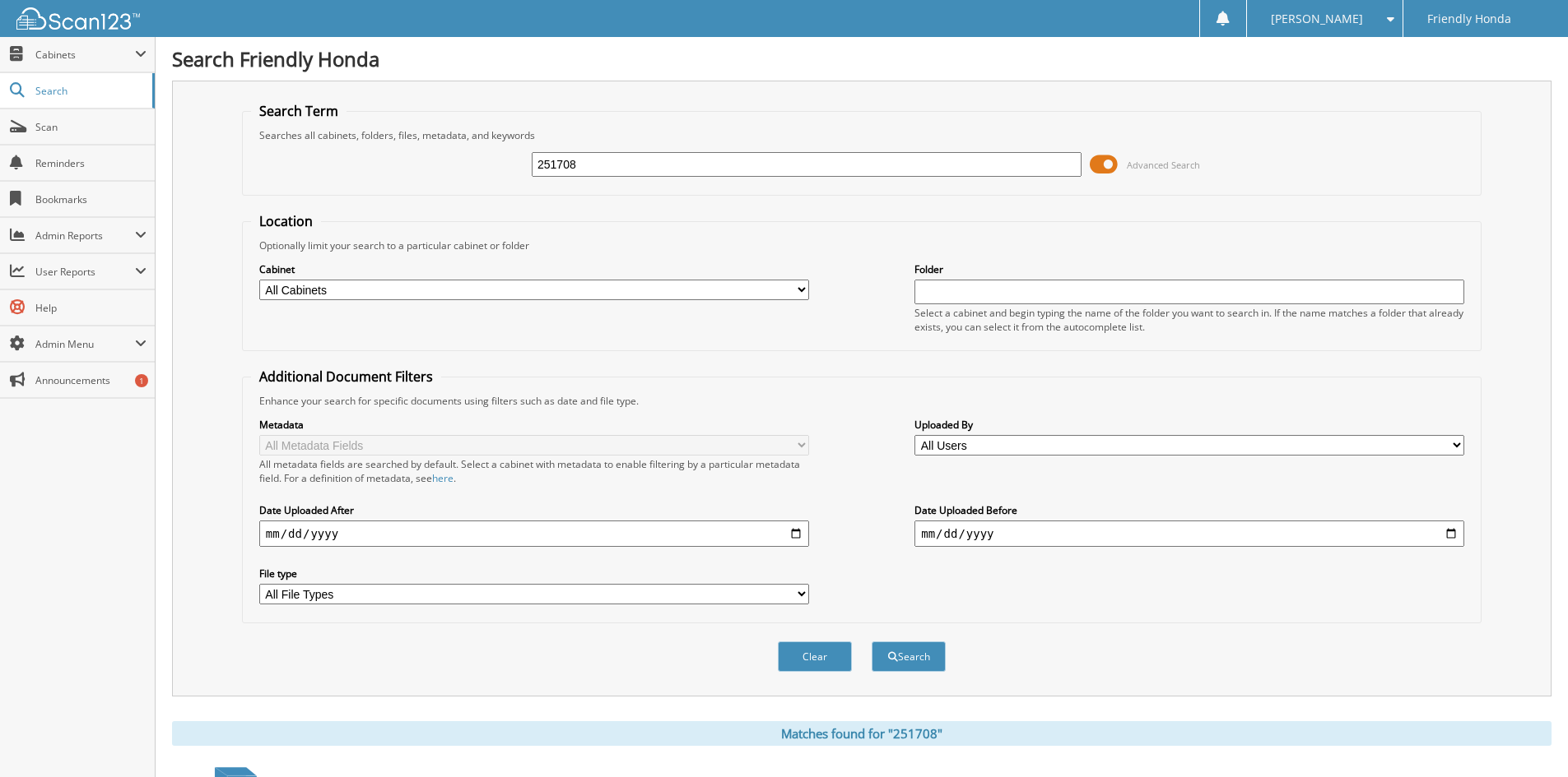
drag, startPoint x: 613, startPoint y: 166, endPoint x: 389, endPoint y: 170, distance: 224.0
click at [416, 175] on div "251708 Advanced Search" at bounding box center [862, 164] width 1221 height 45
type input "LWD9099"
click at [871, 641] on button "Search" at bounding box center [908, 657] width 74 height 30
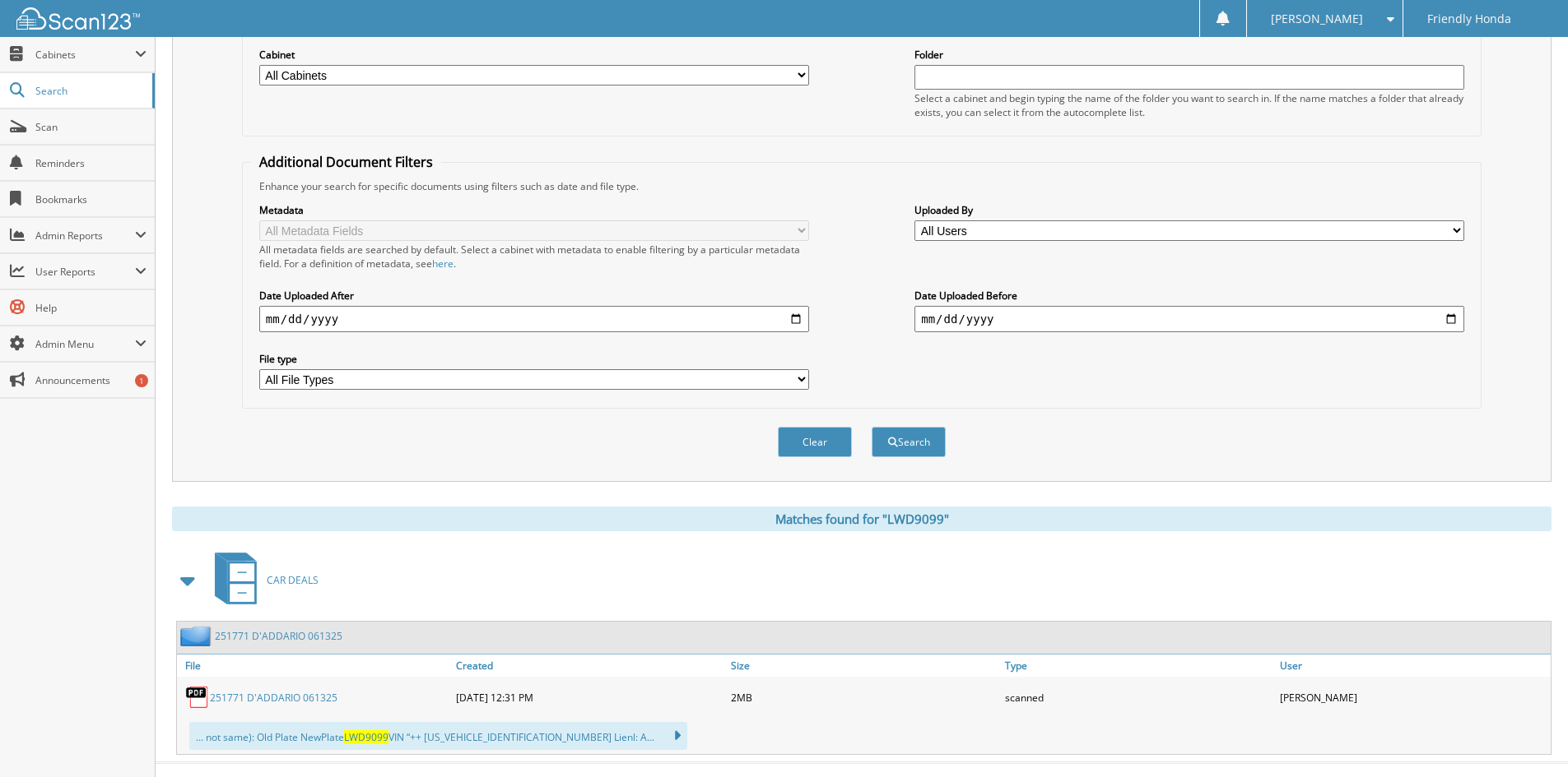
scroll to position [243, 0]
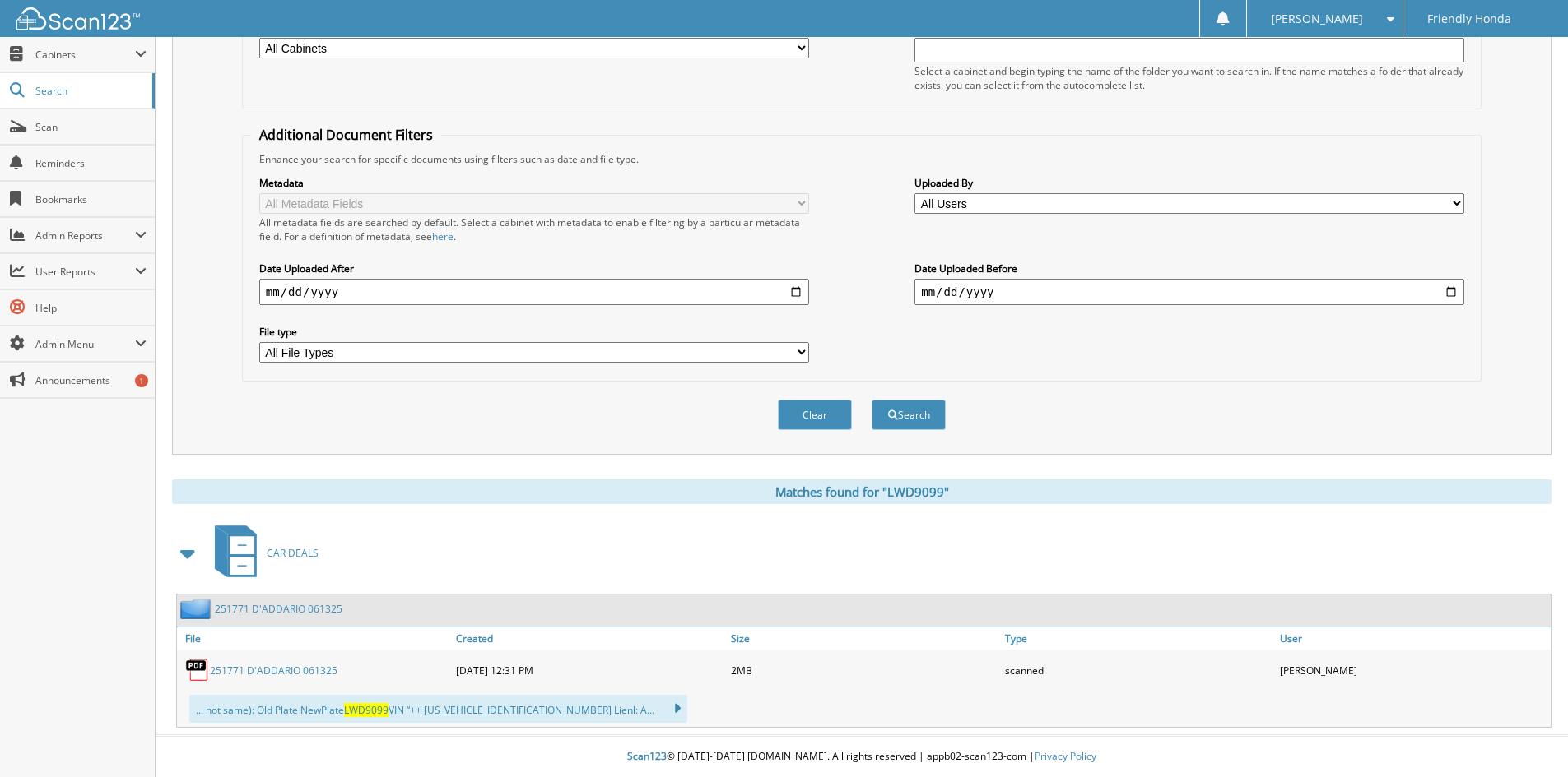
click at [266, 670] on link "251771 D'ADDARIO 061325" at bounding box center [273, 670] width 128 height 14
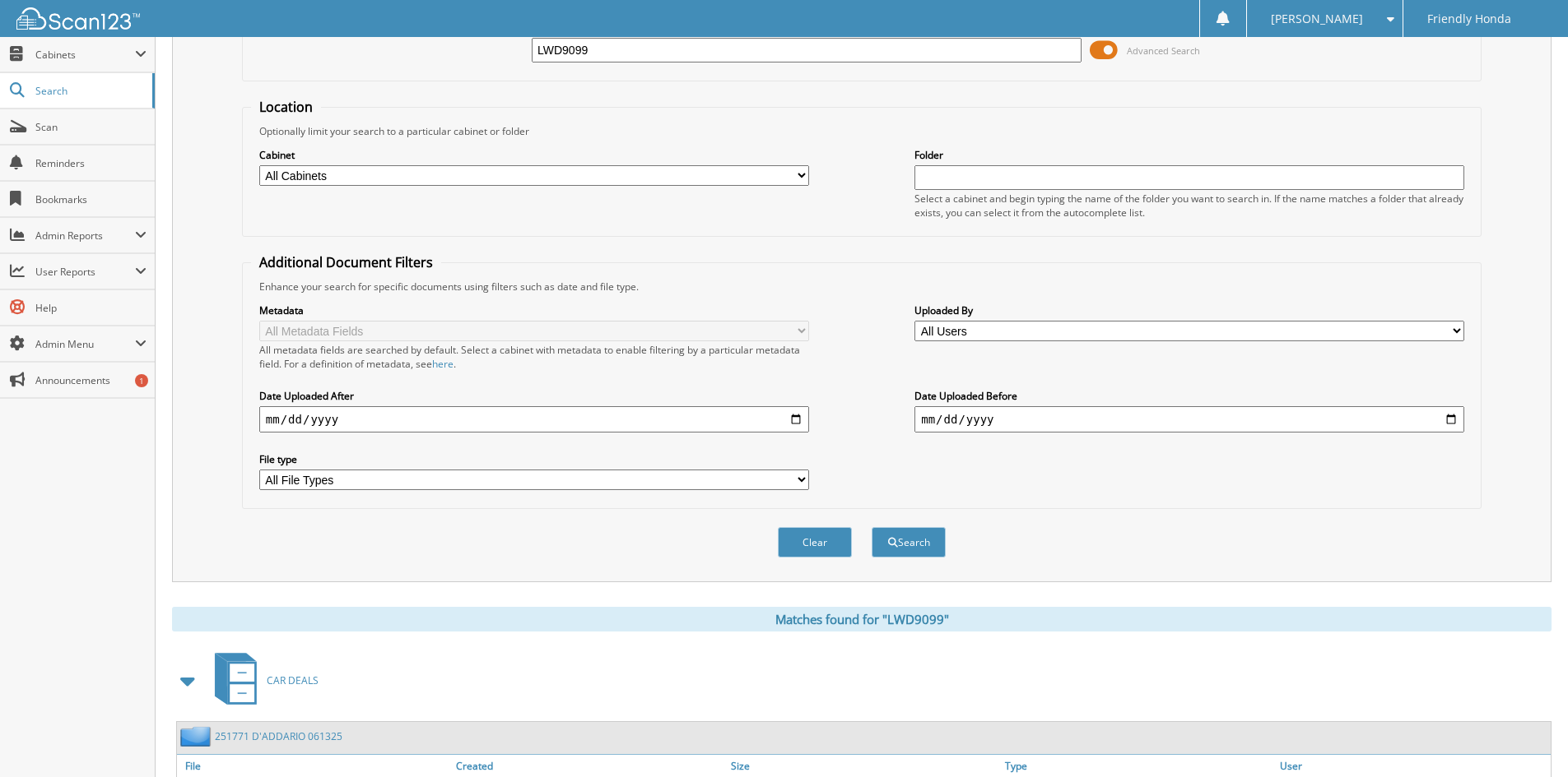
scroll to position [0, 0]
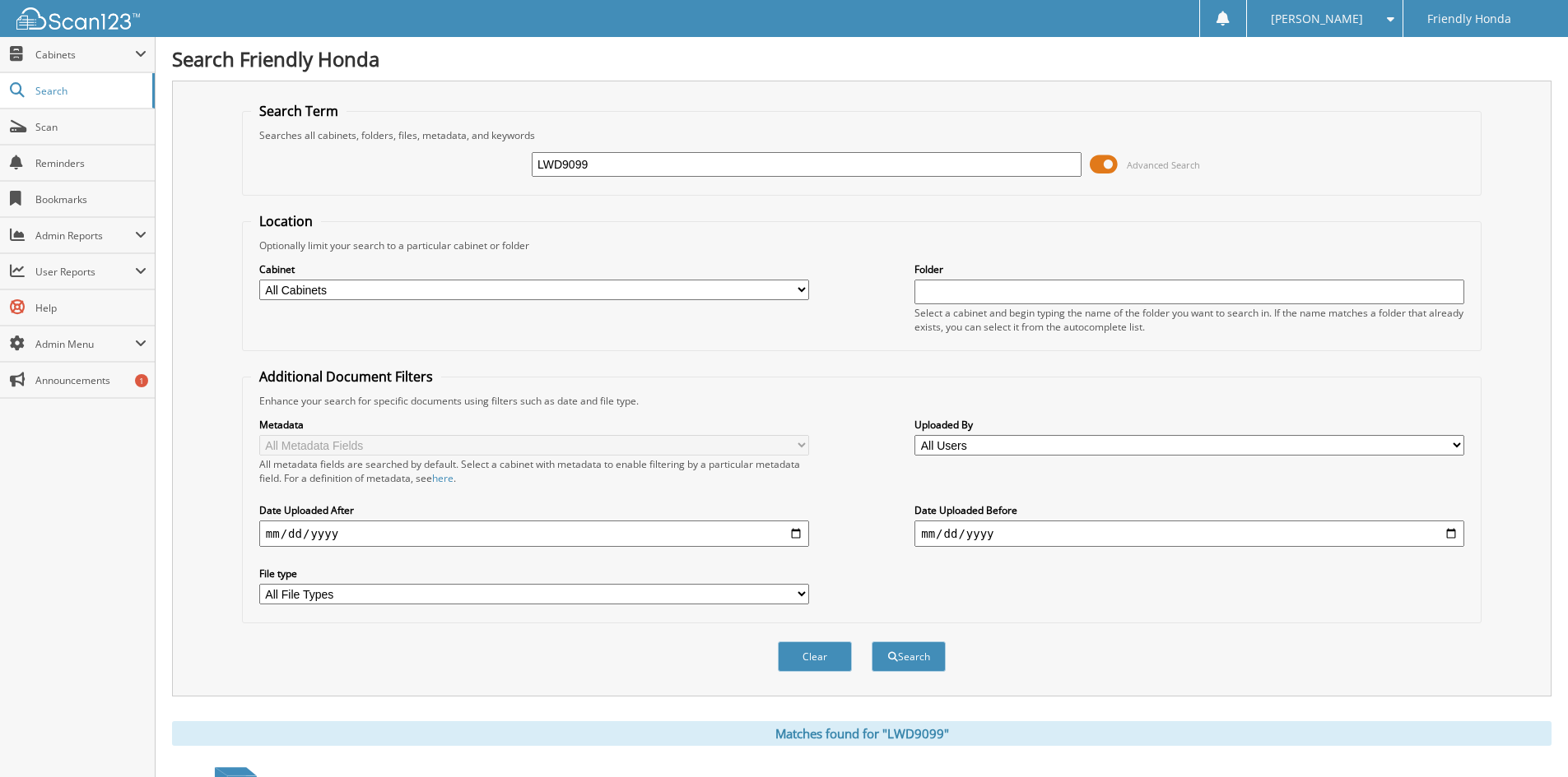
drag, startPoint x: 691, startPoint y: 158, endPoint x: 566, endPoint y: 154, distance: 125.1
click at [576, 156] on input "LWD9099" at bounding box center [807, 165] width 550 height 25
click at [709, 160] on input "LWD9099" at bounding box center [807, 165] width 550 height 25
drag, startPoint x: 628, startPoint y: 163, endPoint x: 422, endPoint y: 148, distance: 206.5
click at [465, 161] on div "LWD9099 Advanced Search" at bounding box center [862, 164] width 1221 height 45
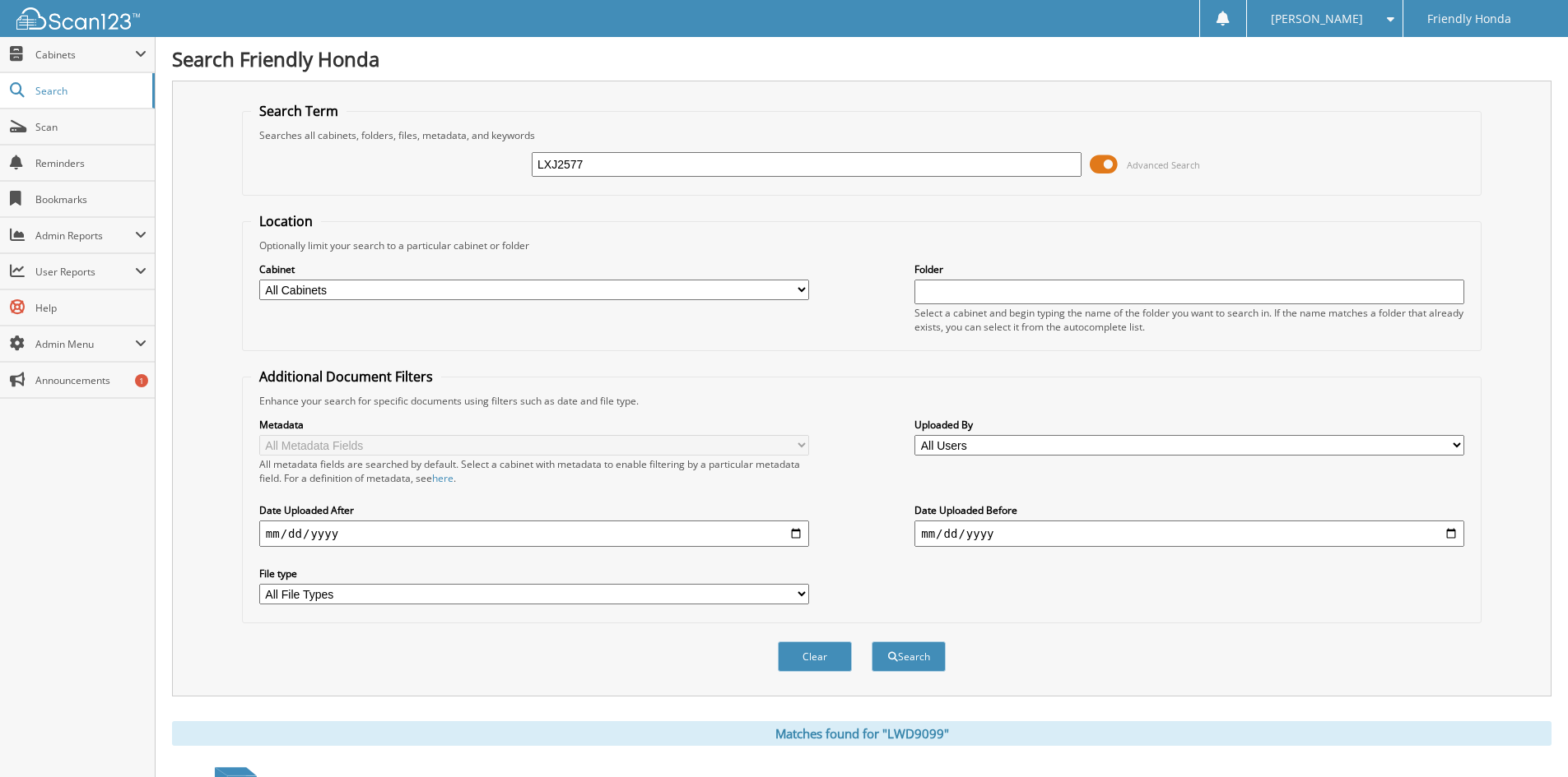
type input "LXJ2577"
click at [871, 641] on button "Search" at bounding box center [908, 657] width 74 height 30
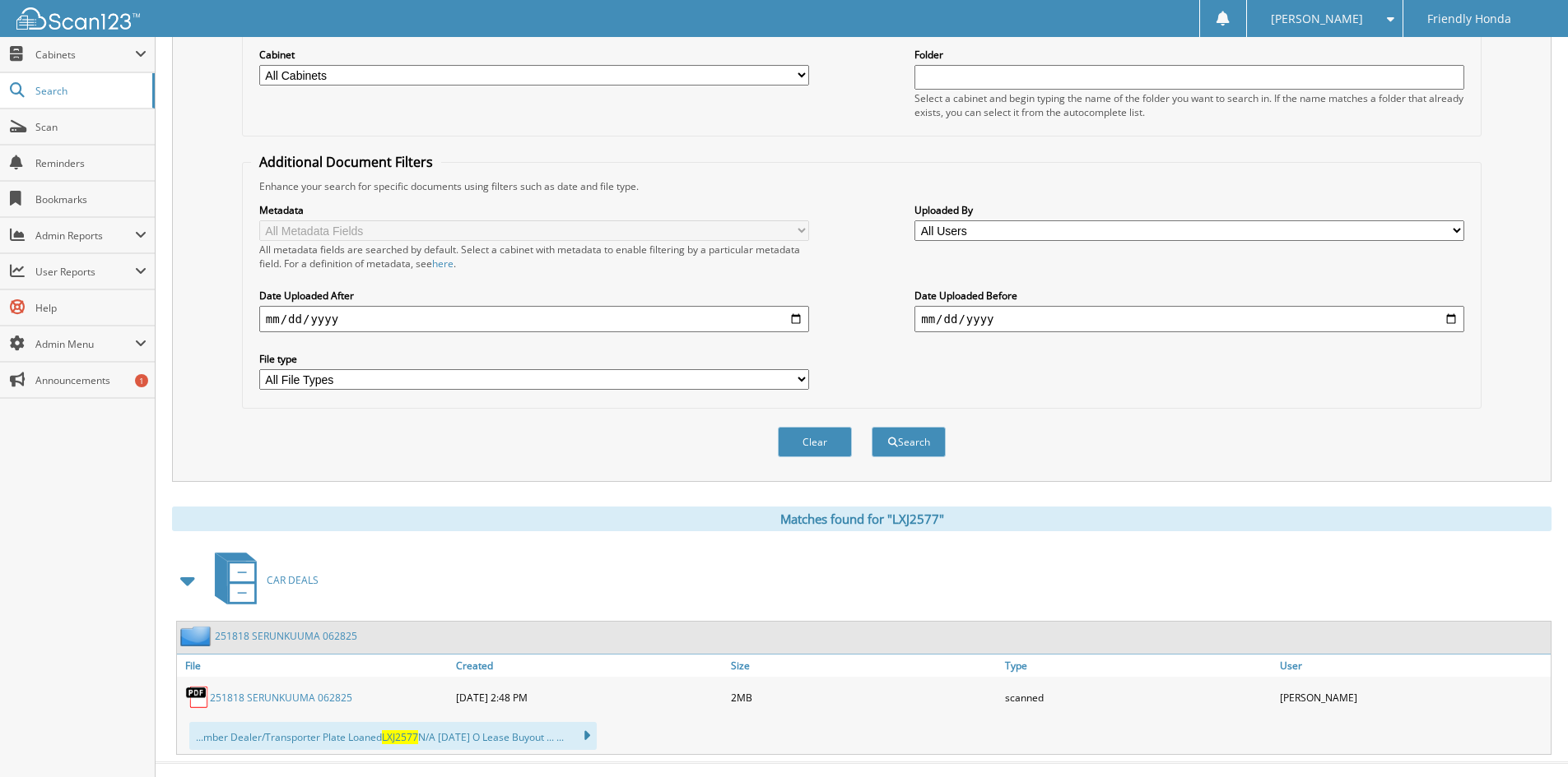
scroll to position [243, 0]
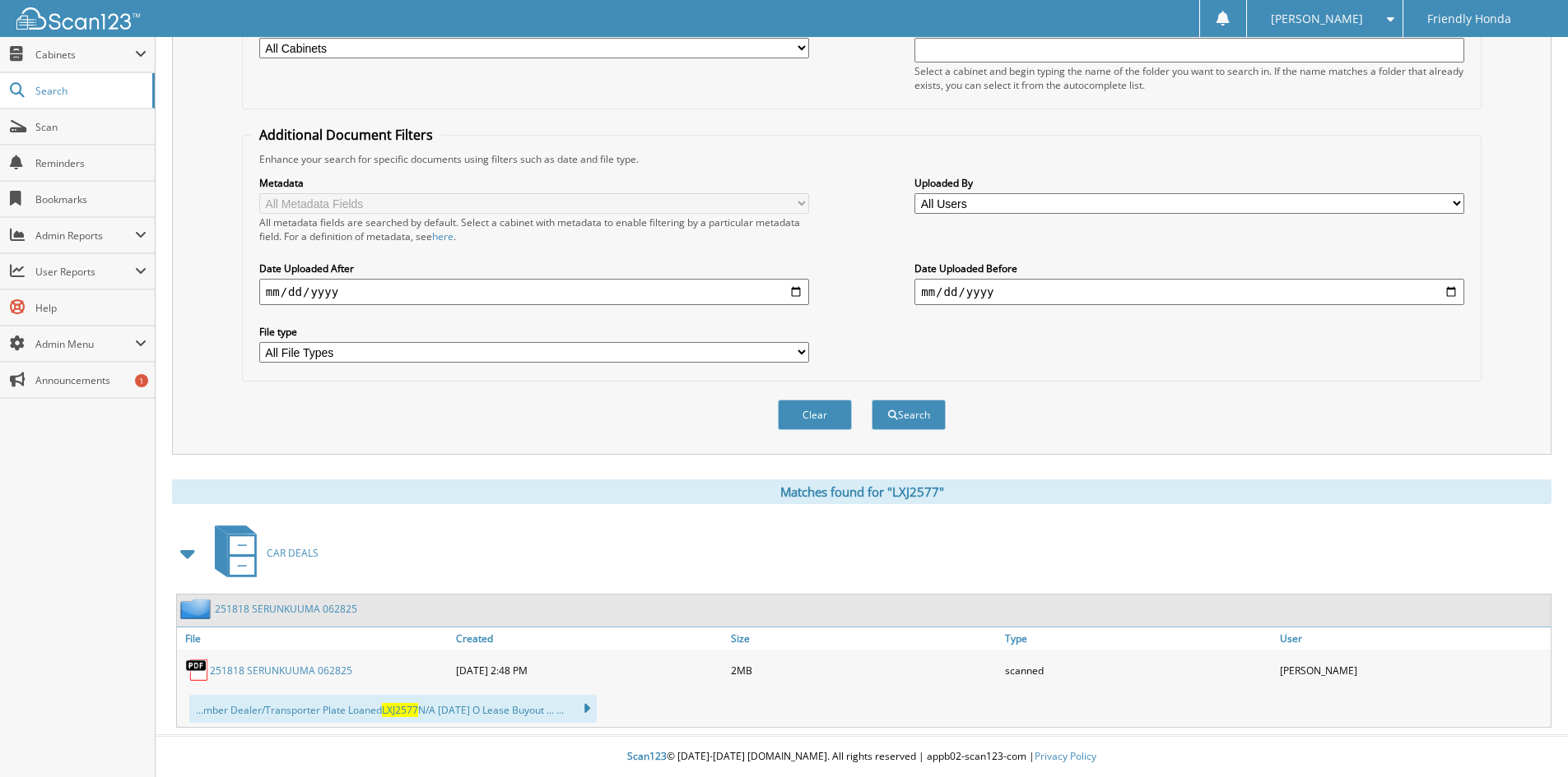
click at [327, 672] on link "251818 SERUNKUUMA 062825" at bounding box center [281, 670] width 142 height 14
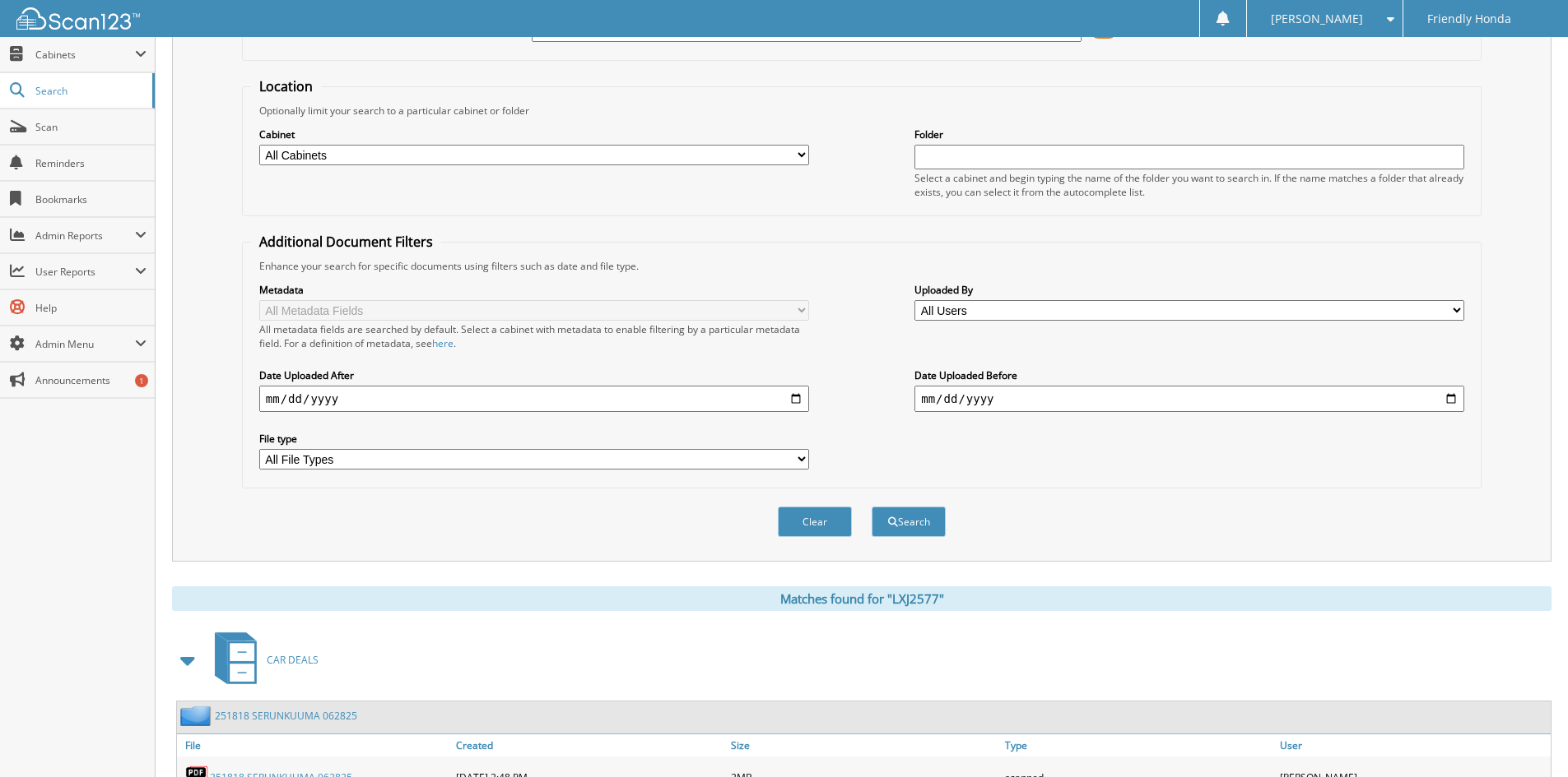
scroll to position [0, 0]
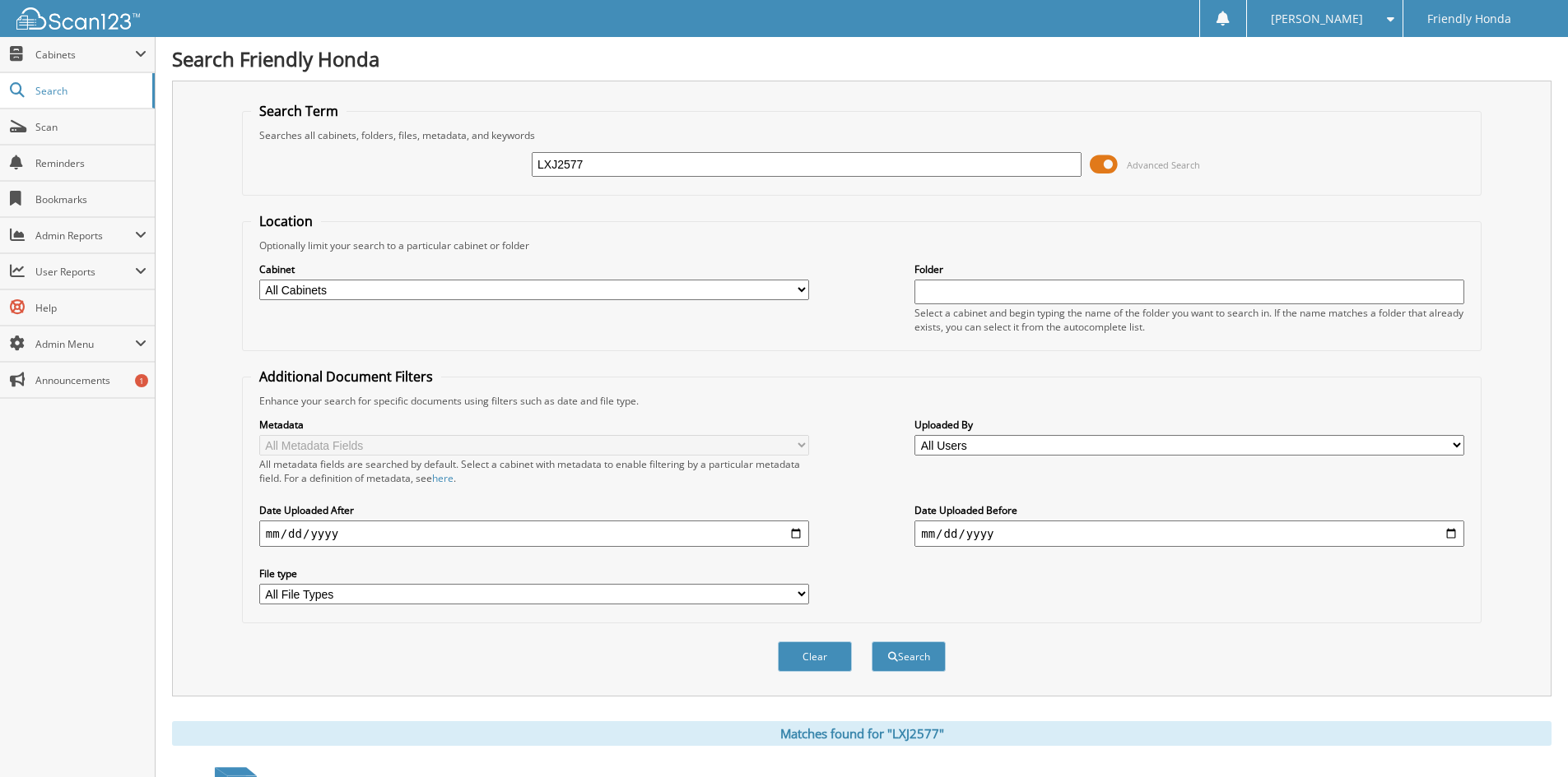
drag, startPoint x: 599, startPoint y: 161, endPoint x: 474, endPoint y: 161, distance: 125.0
click at [485, 161] on div "LXJ2577 Advanced Search" at bounding box center [862, 164] width 1221 height 45
type input "LXJ2588"
click at [871, 641] on button "Search" at bounding box center [908, 657] width 74 height 30
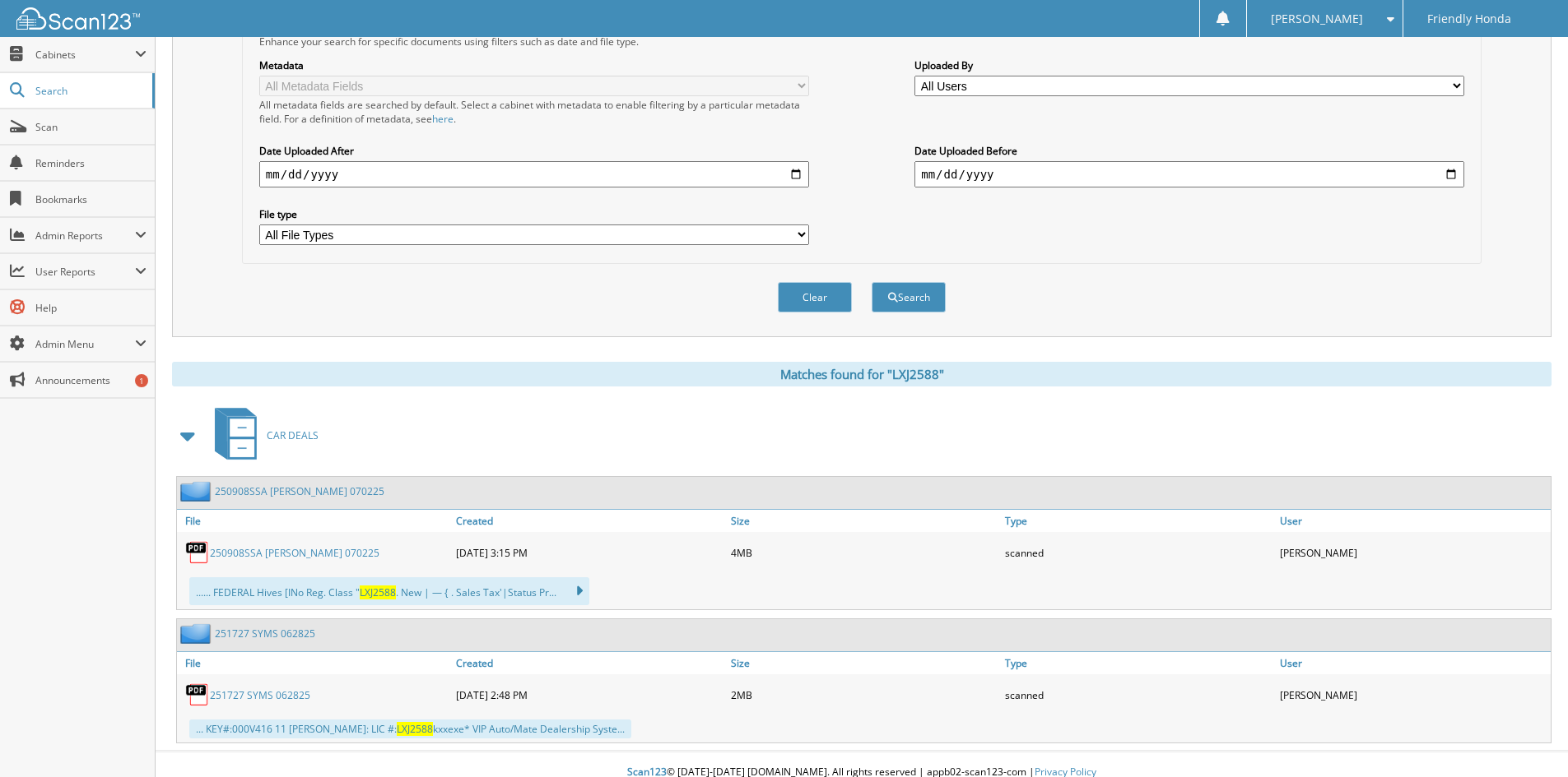
scroll to position [376, 0]
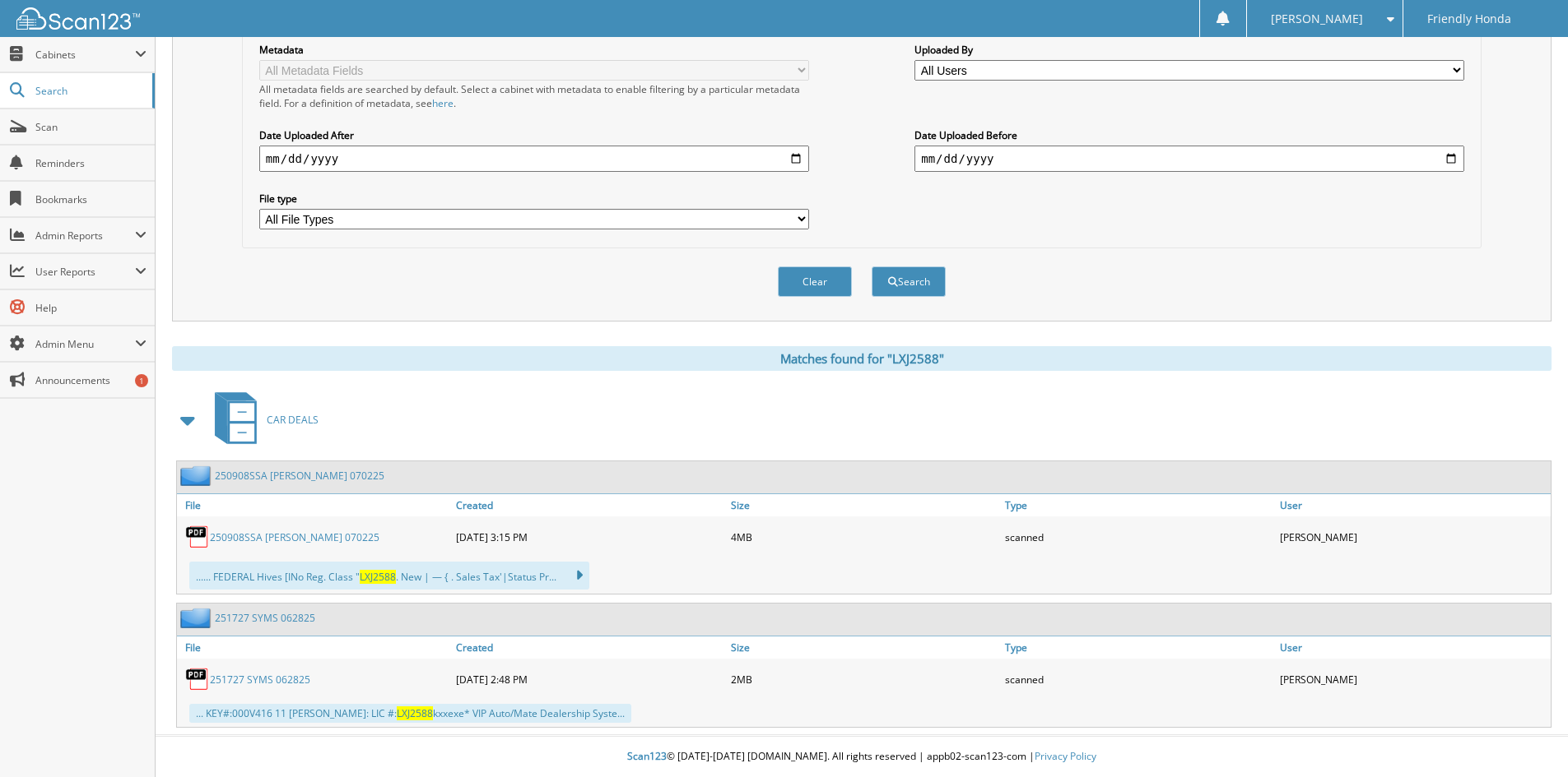
click at [304, 539] on link "250908SSA [PERSON_NAME] 070225" at bounding box center [294, 537] width 170 height 14
click at [293, 538] on link "250908SSA CRUZ PEREZ 070225" at bounding box center [294, 537] width 170 height 14
click at [202, 533] on img at bounding box center [197, 537] width 25 height 25
click at [271, 539] on link "250908SSA CRUZ PEREZ 070225" at bounding box center [294, 537] width 170 height 14
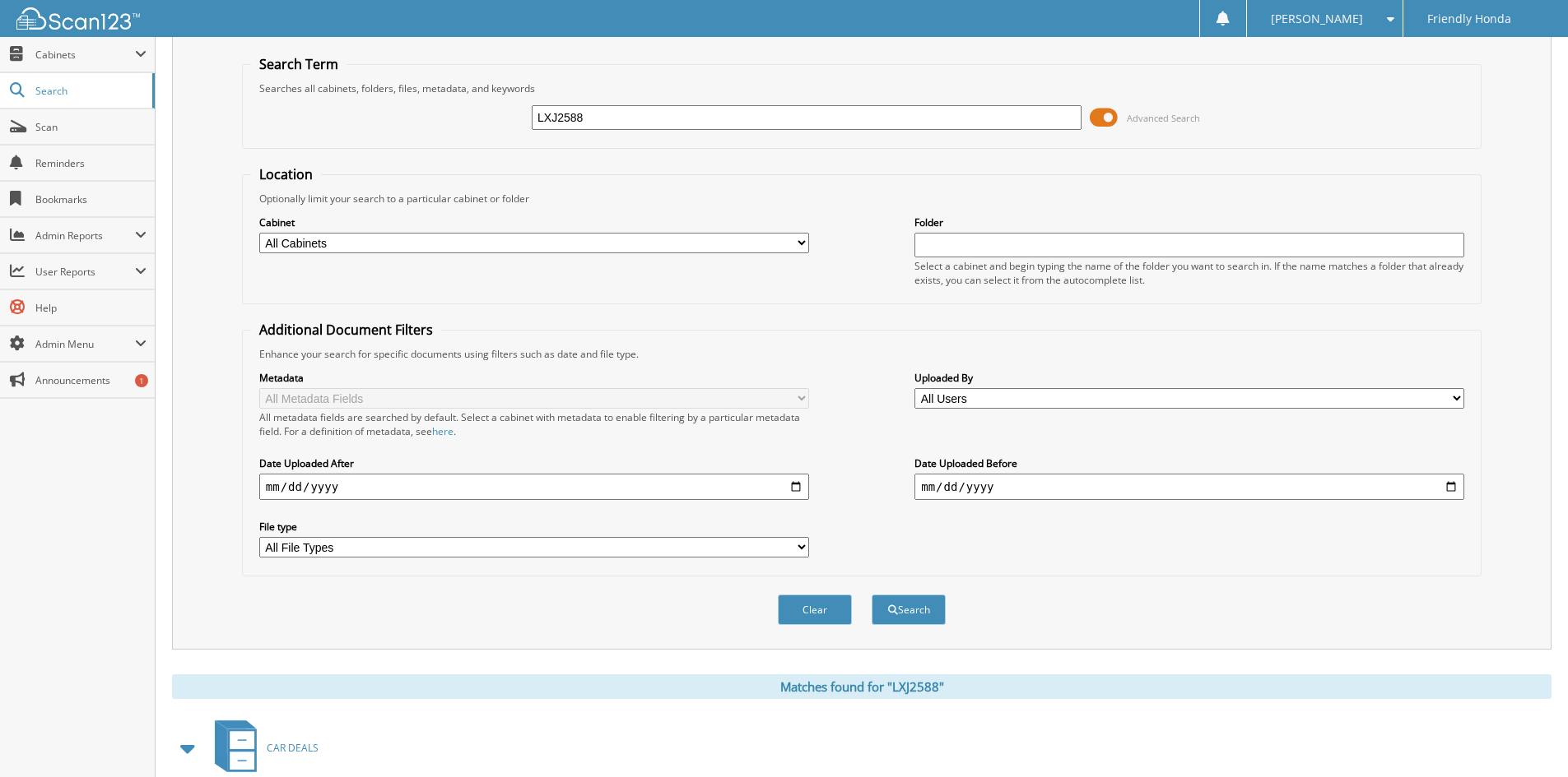
scroll to position [0, 0]
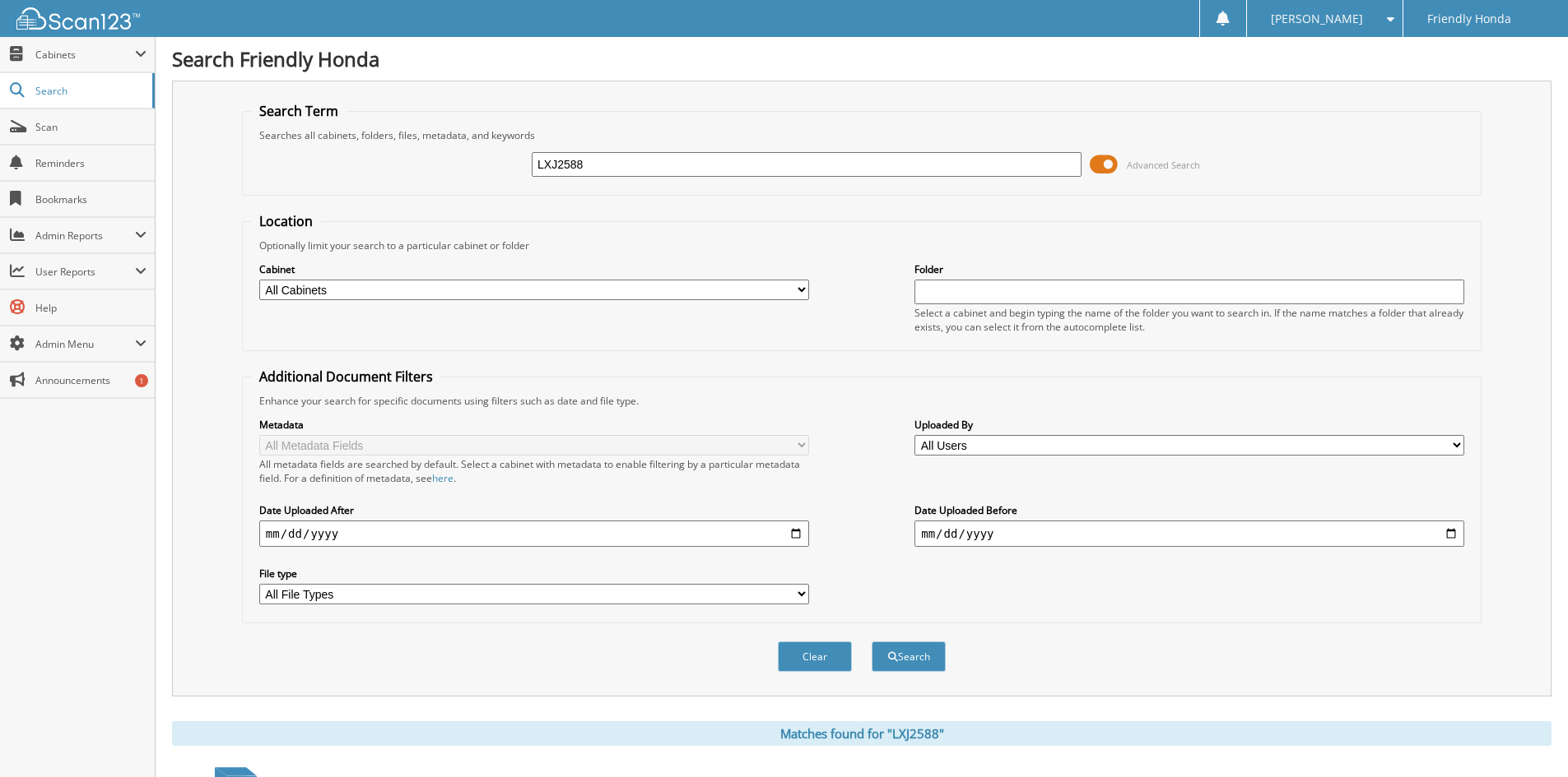
drag, startPoint x: 612, startPoint y: 163, endPoint x: 438, endPoint y: 141, distance: 175.4
click at [442, 143] on div "LXJ2588 Advanced Search" at bounding box center [862, 164] width 1221 height 45
type input "LXJ2603"
click at [871, 641] on button "Search" at bounding box center [908, 657] width 74 height 30
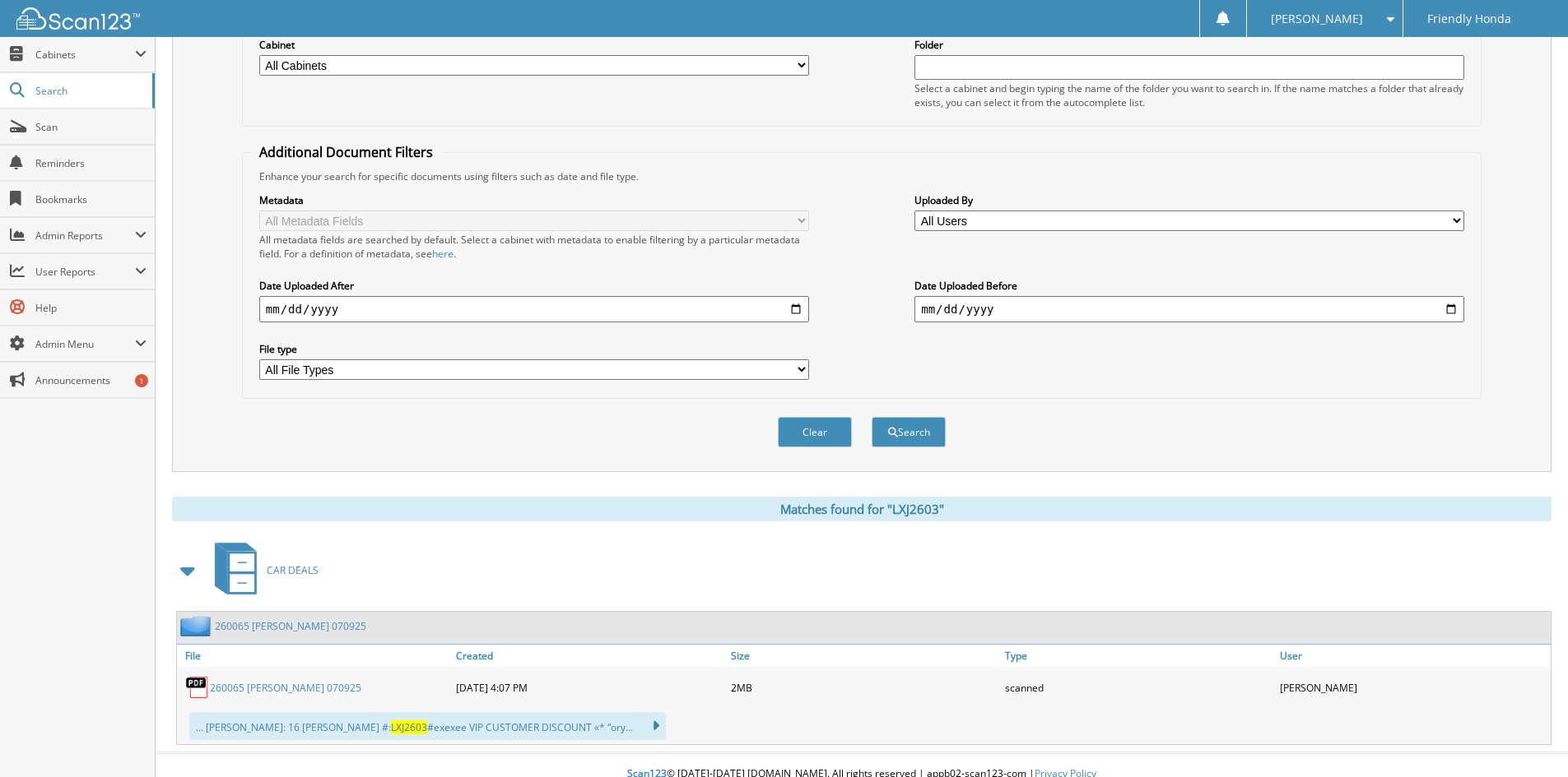
scroll to position [243, 0]
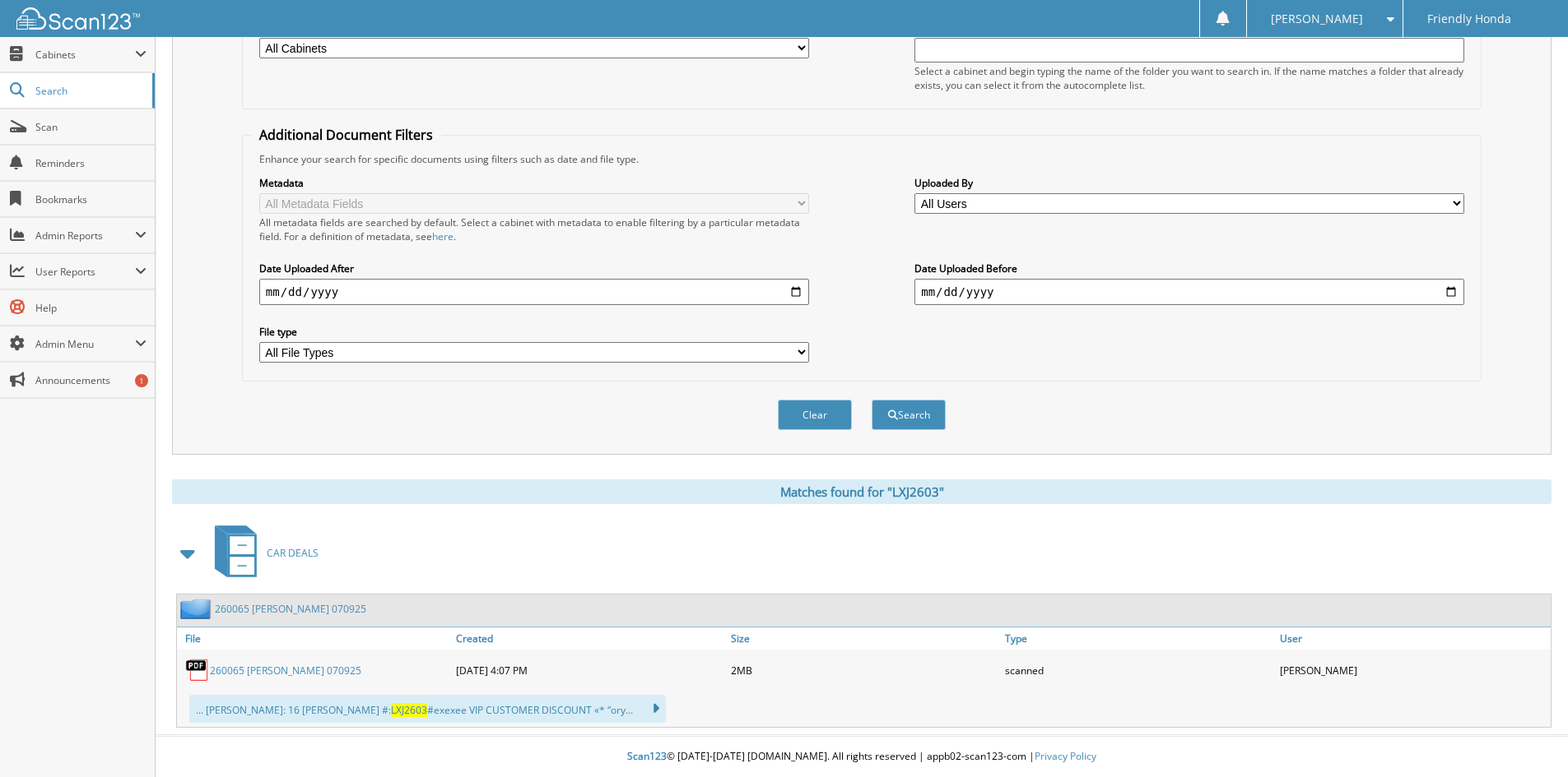
click at [291, 668] on link "260065 [PERSON_NAME] 070925" at bounding box center [285, 670] width 152 height 14
